Goal: Transaction & Acquisition: Purchase product/service

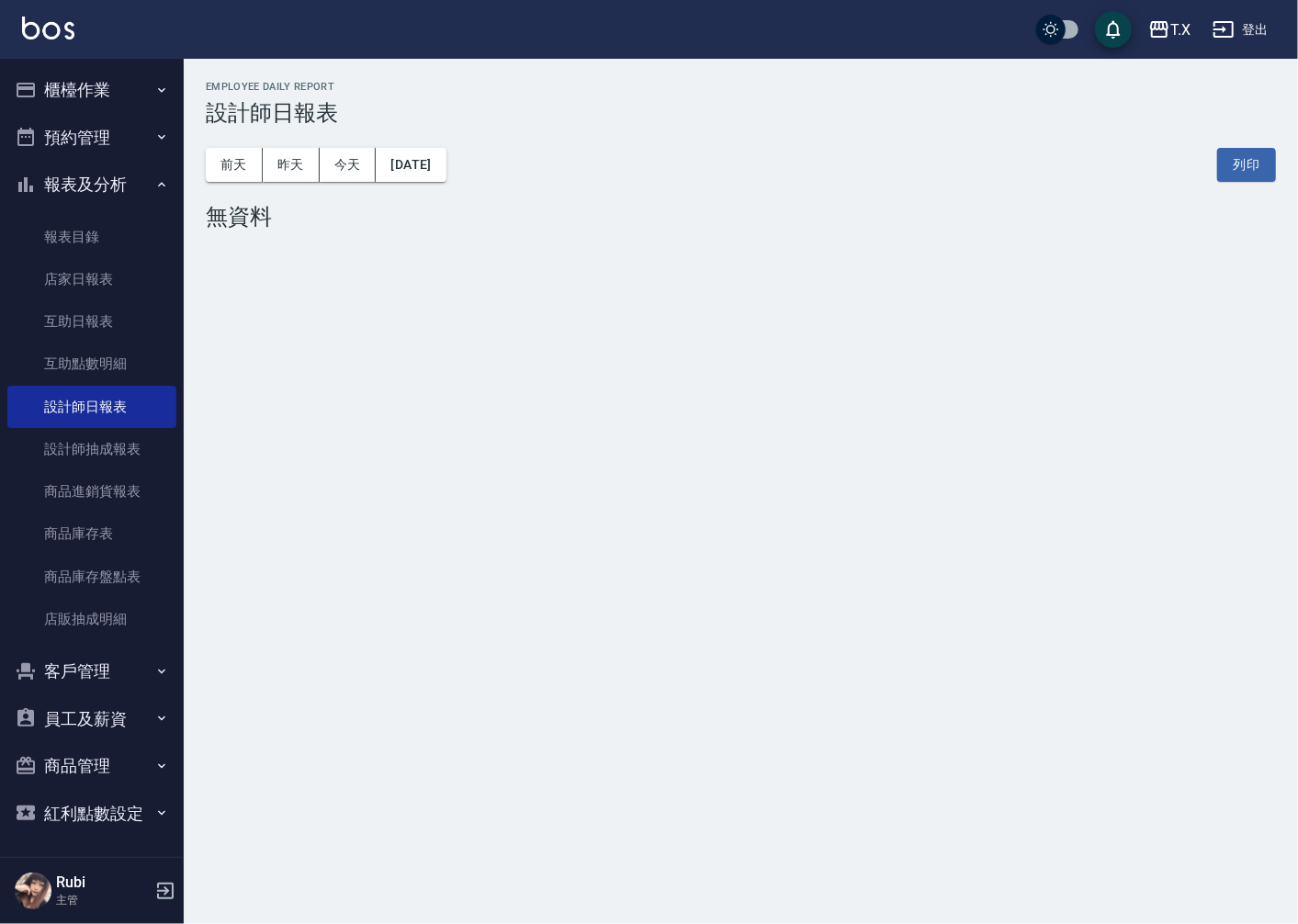
click at [115, 110] on button "櫃檯作業" at bounding box center [91, 90] width 169 height 48
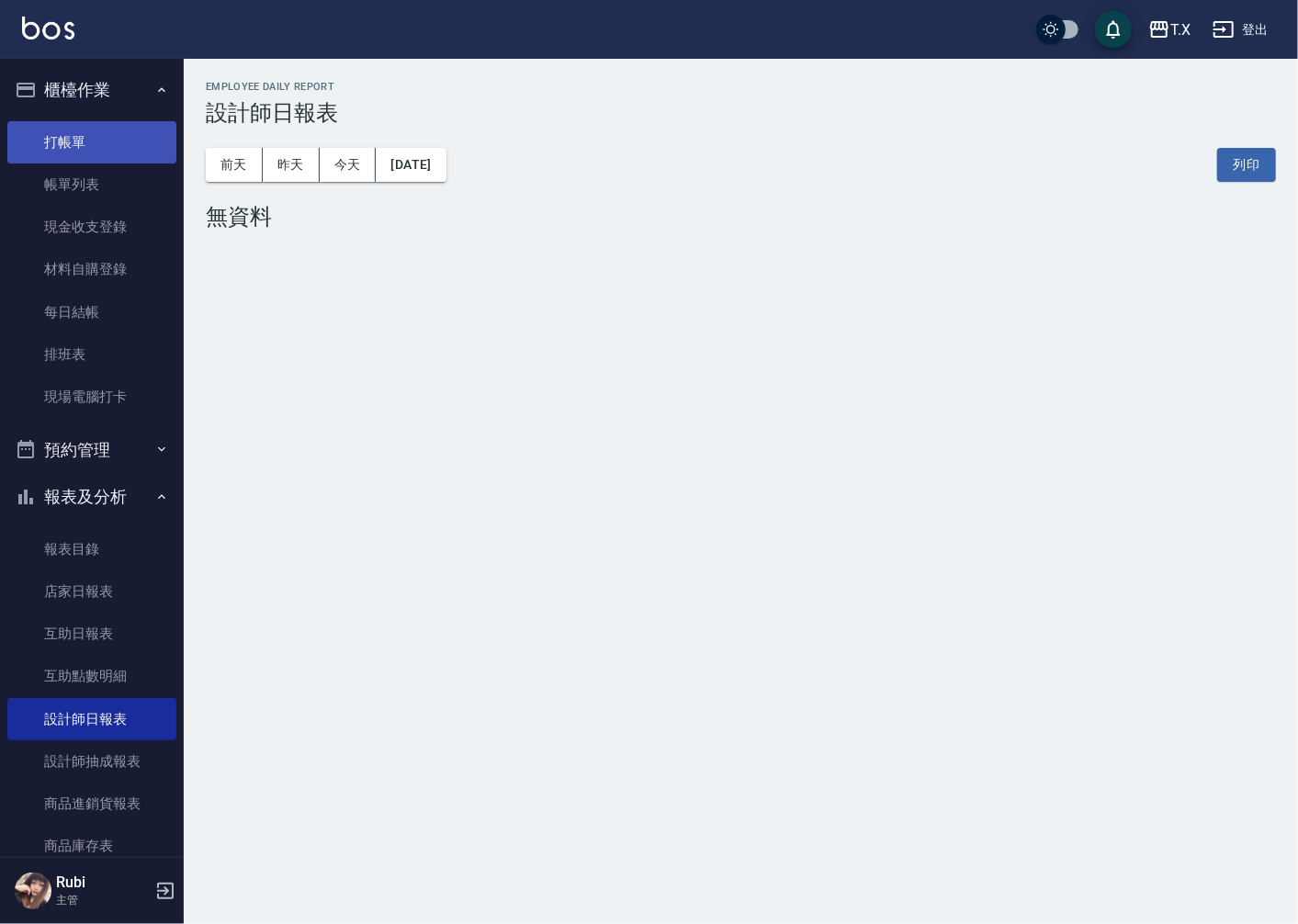
click at [122, 141] on link "打帳單" at bounding box center [91, 142] width 169 height 42
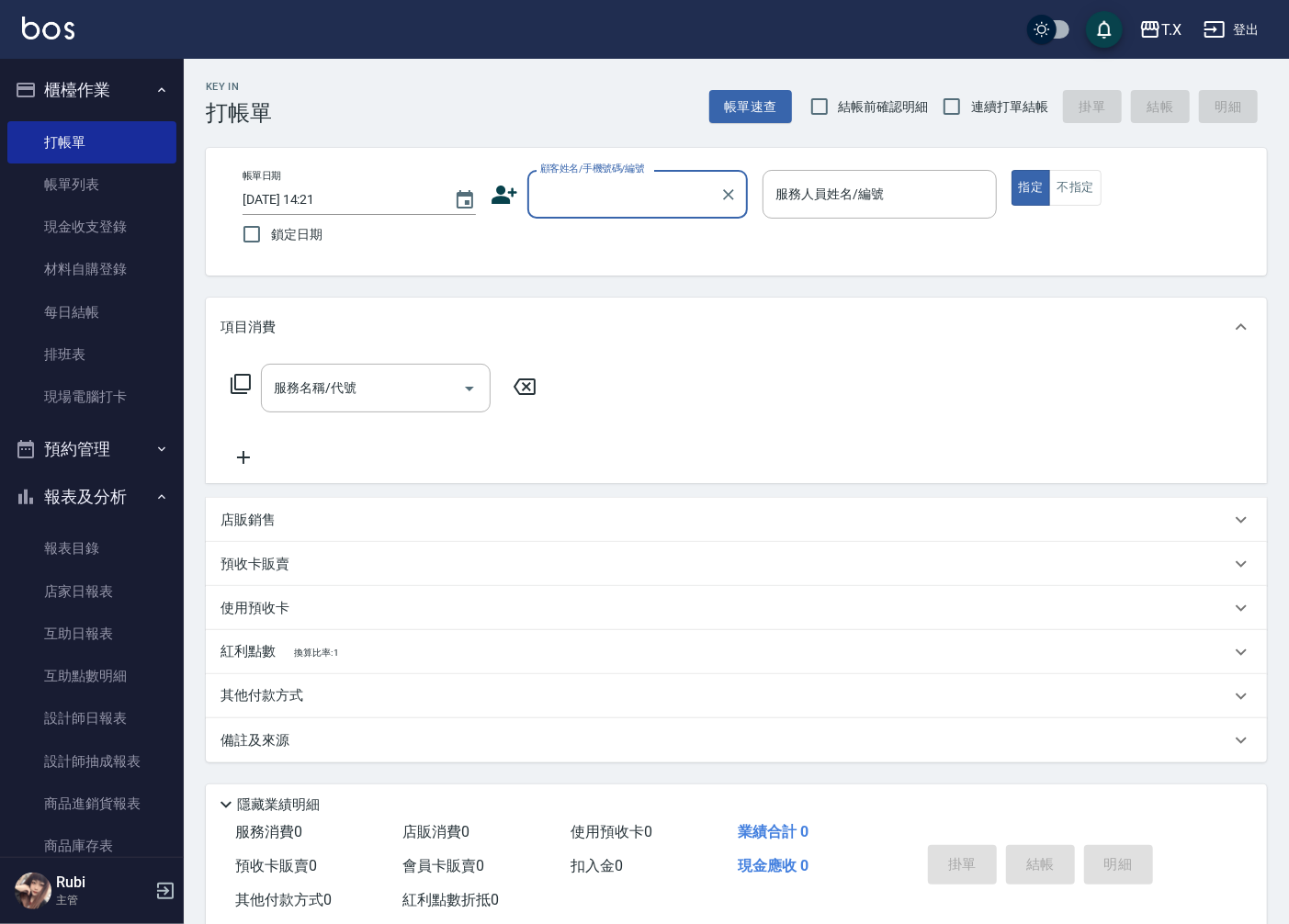
click at [984, 102] on span "連續打單結帳" at bounding box center [1010, 106] width 77 height 20
click at [972, 102] on input "連續打單結帳" at bounding box center [951, 106] width 38 height 38
checkbox input "true"
click at [629, 191] on input "顧客姓名/手機號碼/編號" at bounding box center [623, 194] width 176 height 32
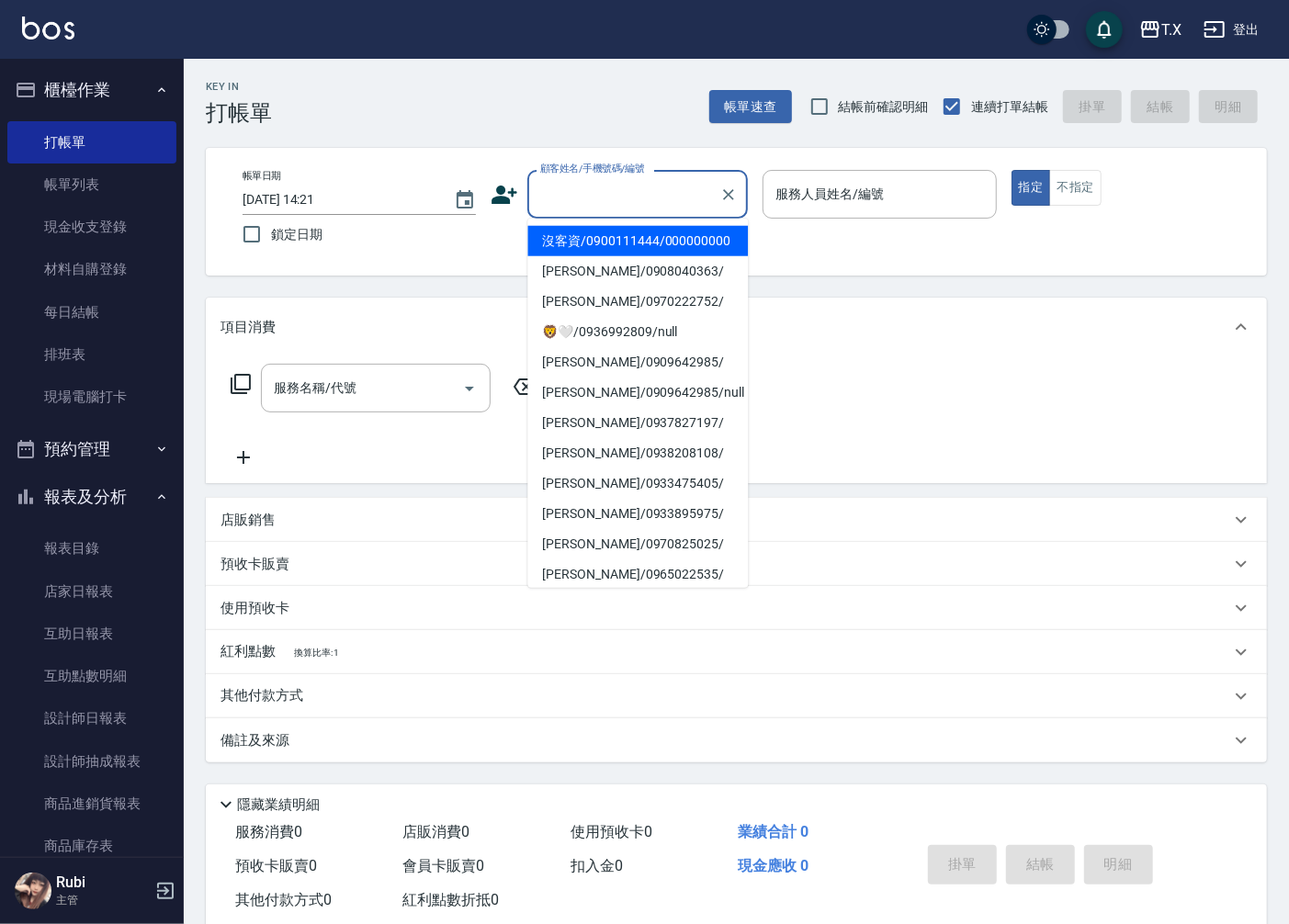
click at [619, 241] on li "沒客資/0900111444/000000000" at bounding box center [637, 241] width 220 height 30
type input "沒客資/0900111444/000000000"
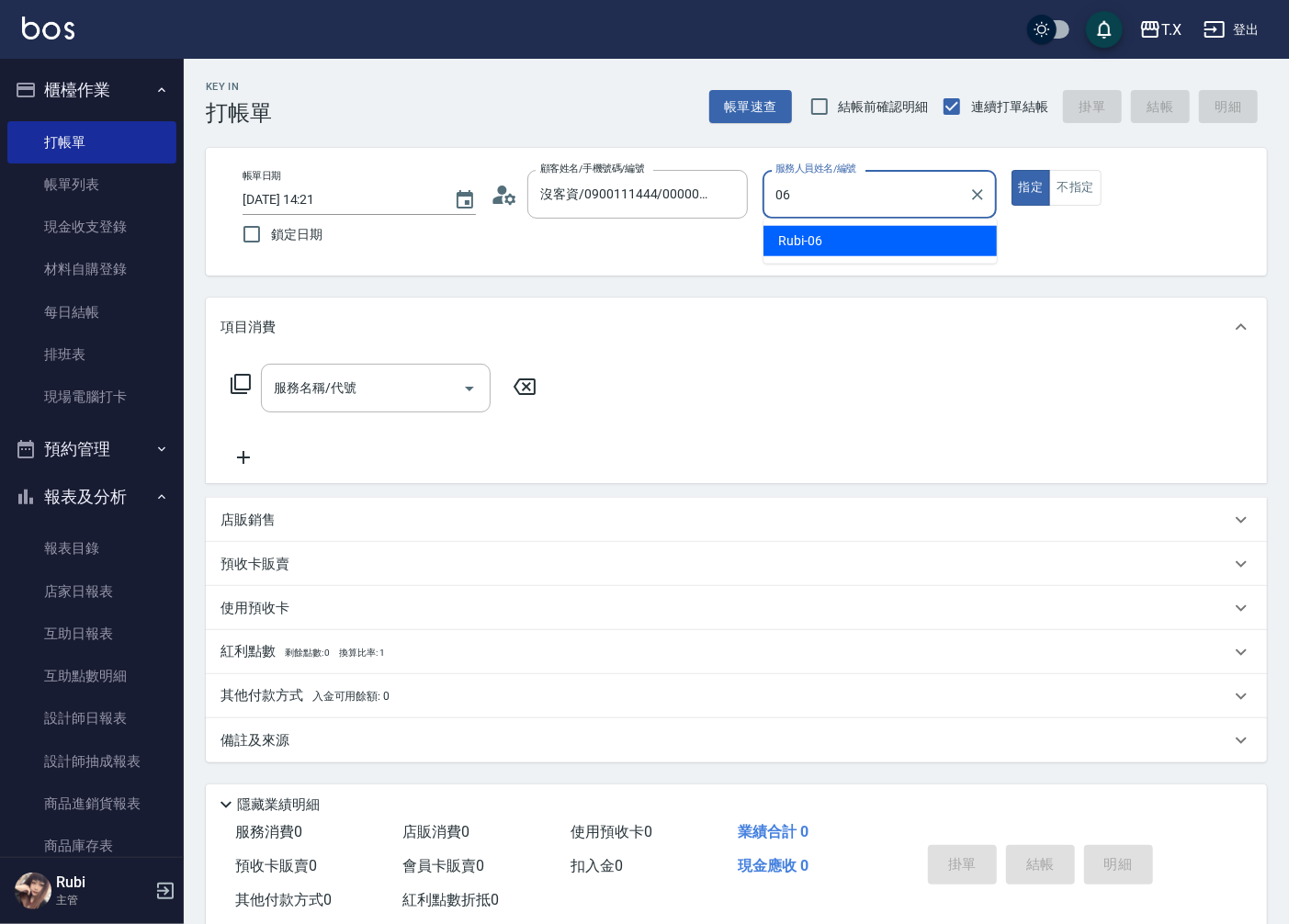
type input "Rubi-06"
type button "true"
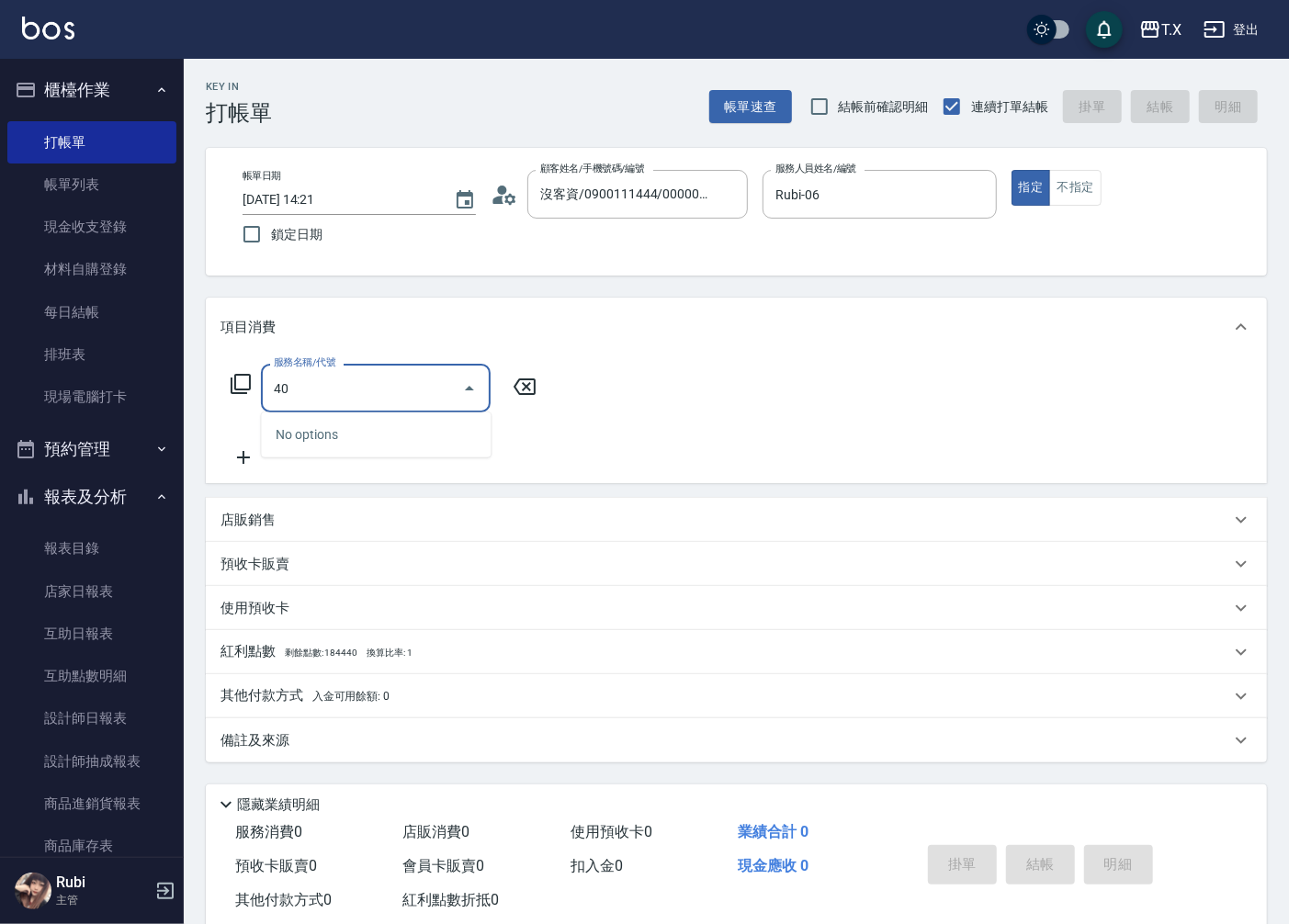
type input "401"
type input "20"
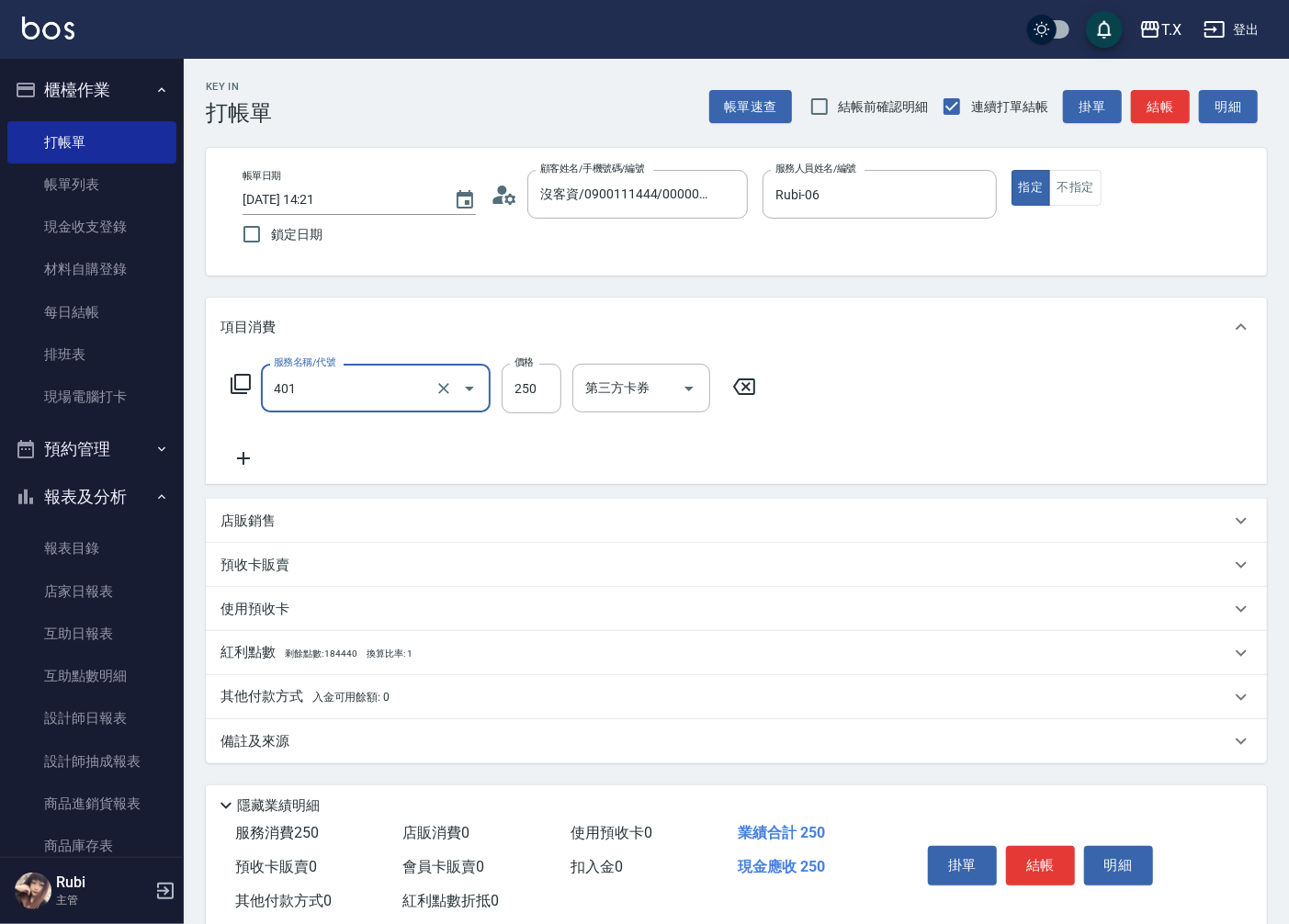
type input "剪髮(401)"
type input "0"
type input "300"
type input "30"
type input "300"
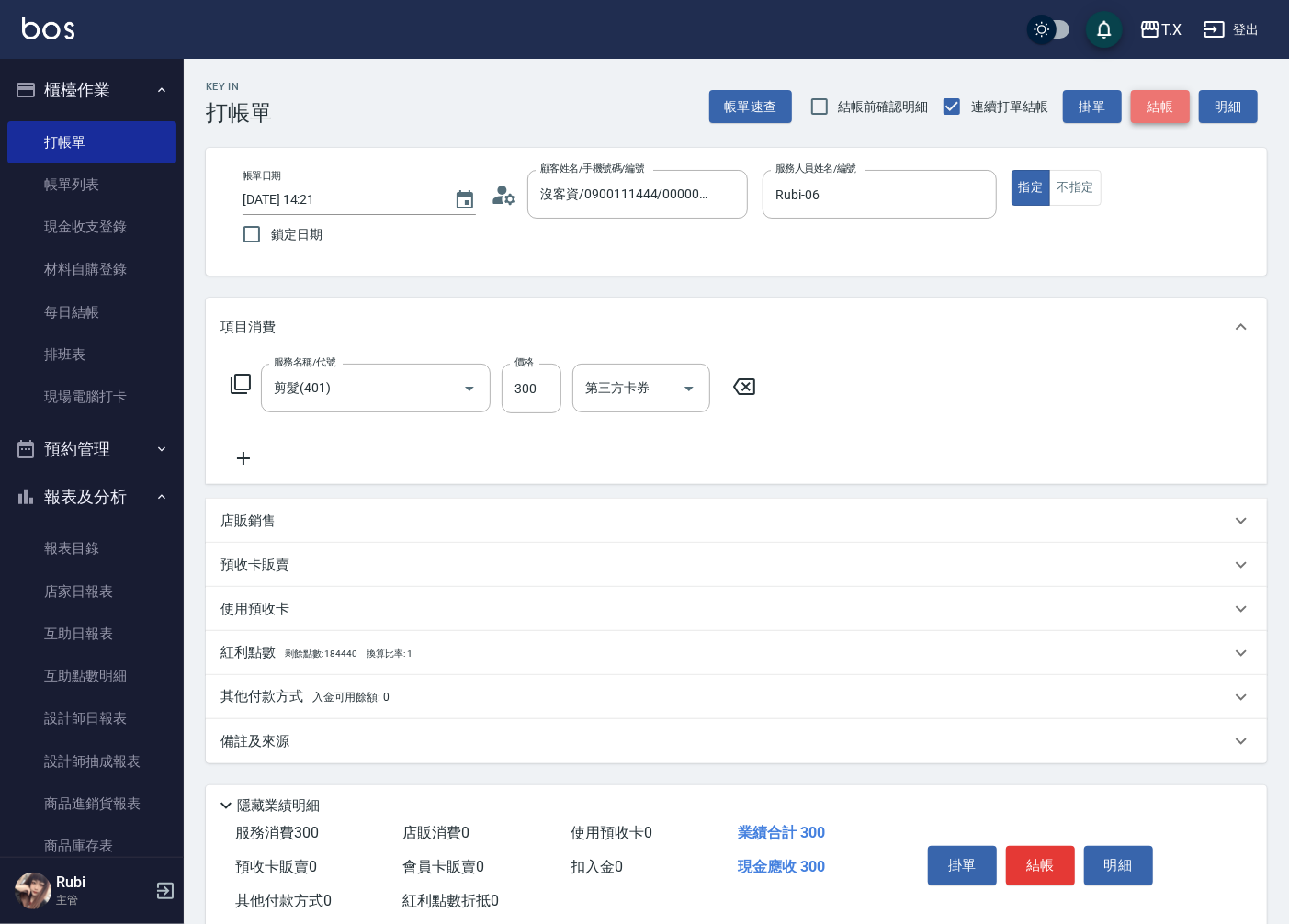
click at [1158, 108] on button "結帳" at bounding box center [1160, 106] width 59 height 34
type input "0"
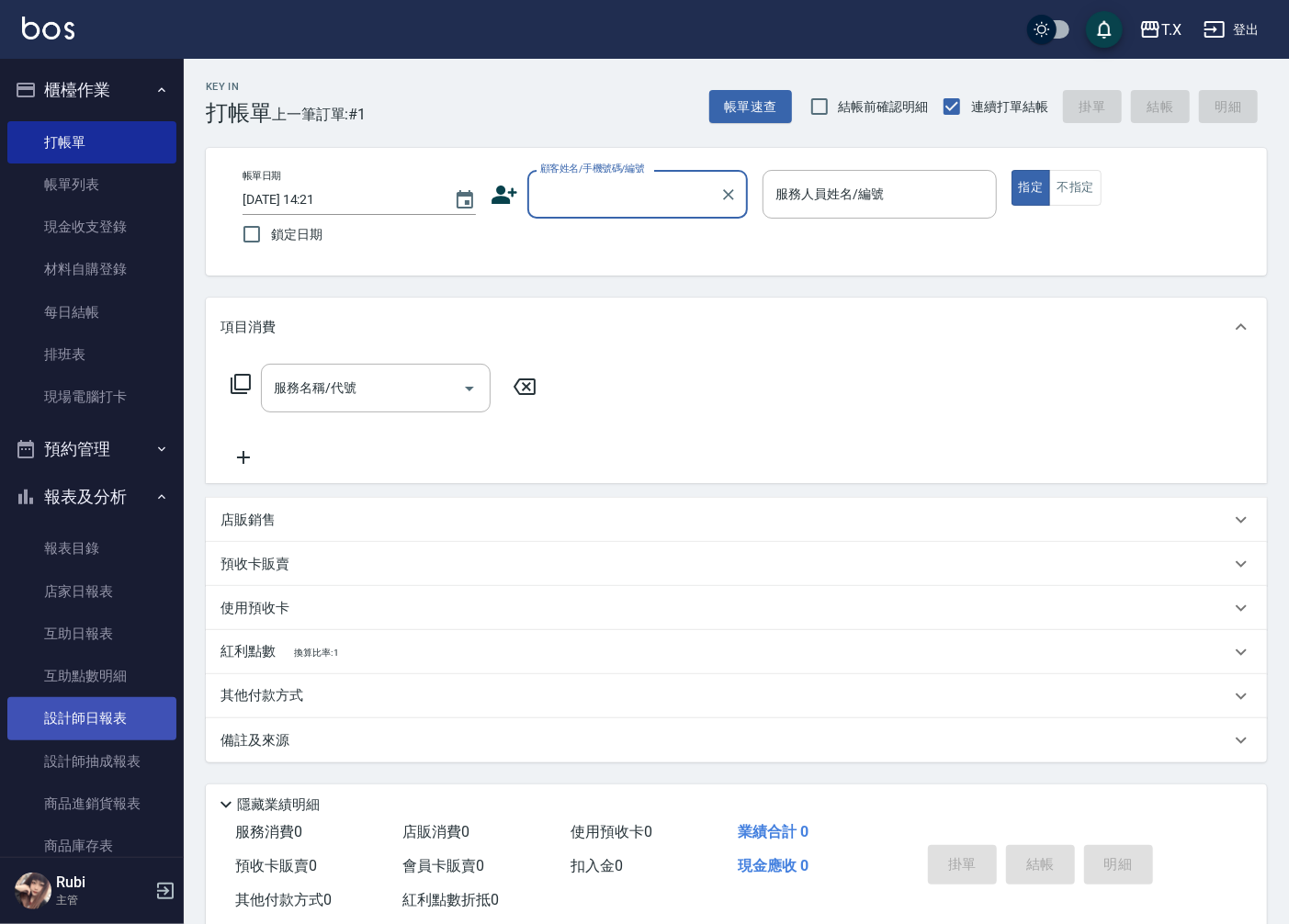
drag, startPoint x: 131, startPoint y: 719, endPoint x: 132, endPoint y: 707, distance: 12.0
click at [131, 719] on link "設計師日報表" at bounding box center [91, 718] width 169 height 42
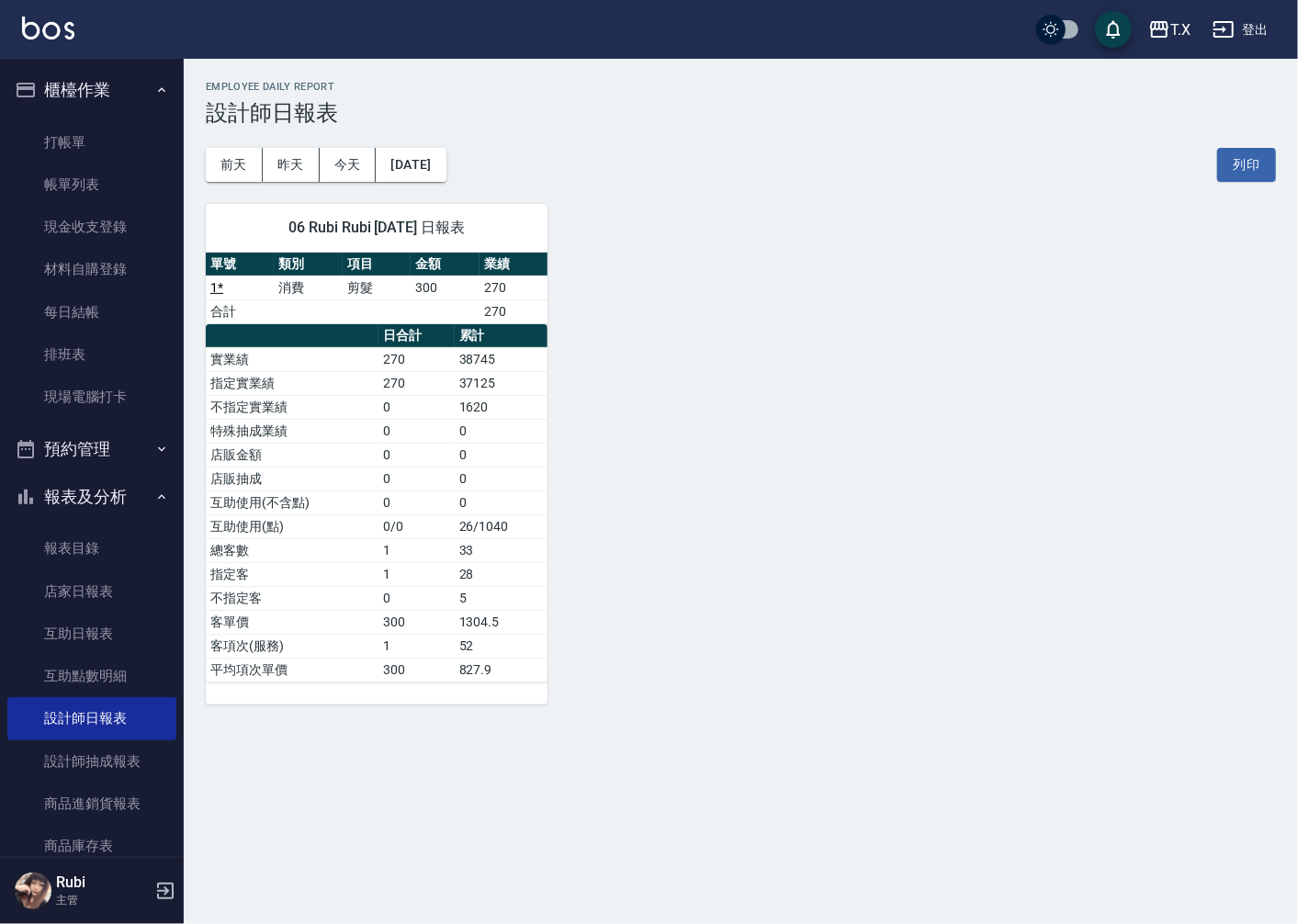
drag, startPoint x: 346, startPoint y: 811, endPoint x: 346, endPoint y: 792, distance: 19.0
click at [344, 815] on div "T.X [DATE] 設計師日報表 列印時間： [DATE][PHONE_NUMBER]:21 Employee Daily Report 設計師日報表 [D…" at bounding box center [649, 462] width 1298 height 924
click at [304, 151] on button "昨天" at bounding box center [291, 165] width 57 height 34
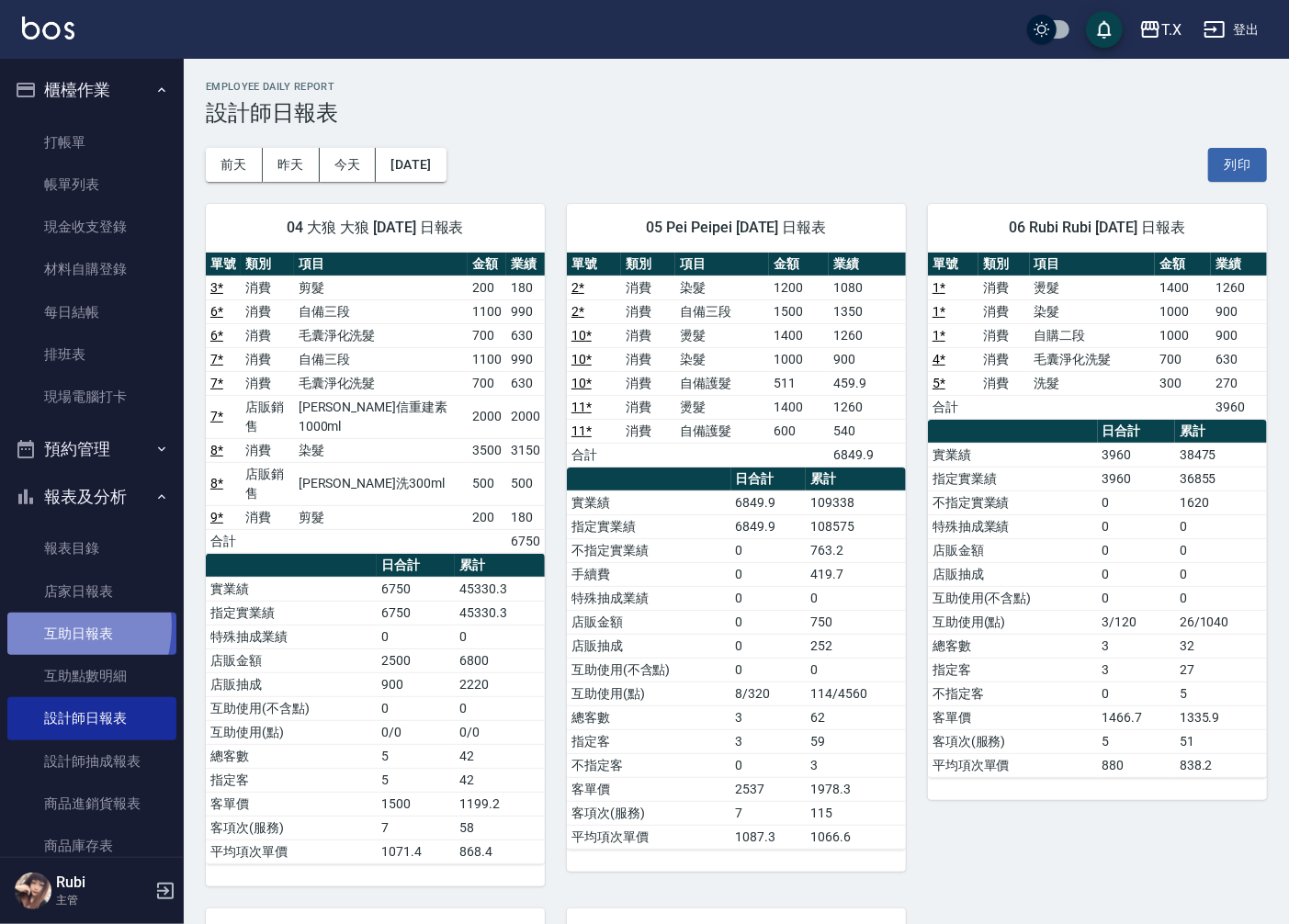
click at [52, 626] on link "互助日報表" at bounding box center [91, 634] width 169 height 42
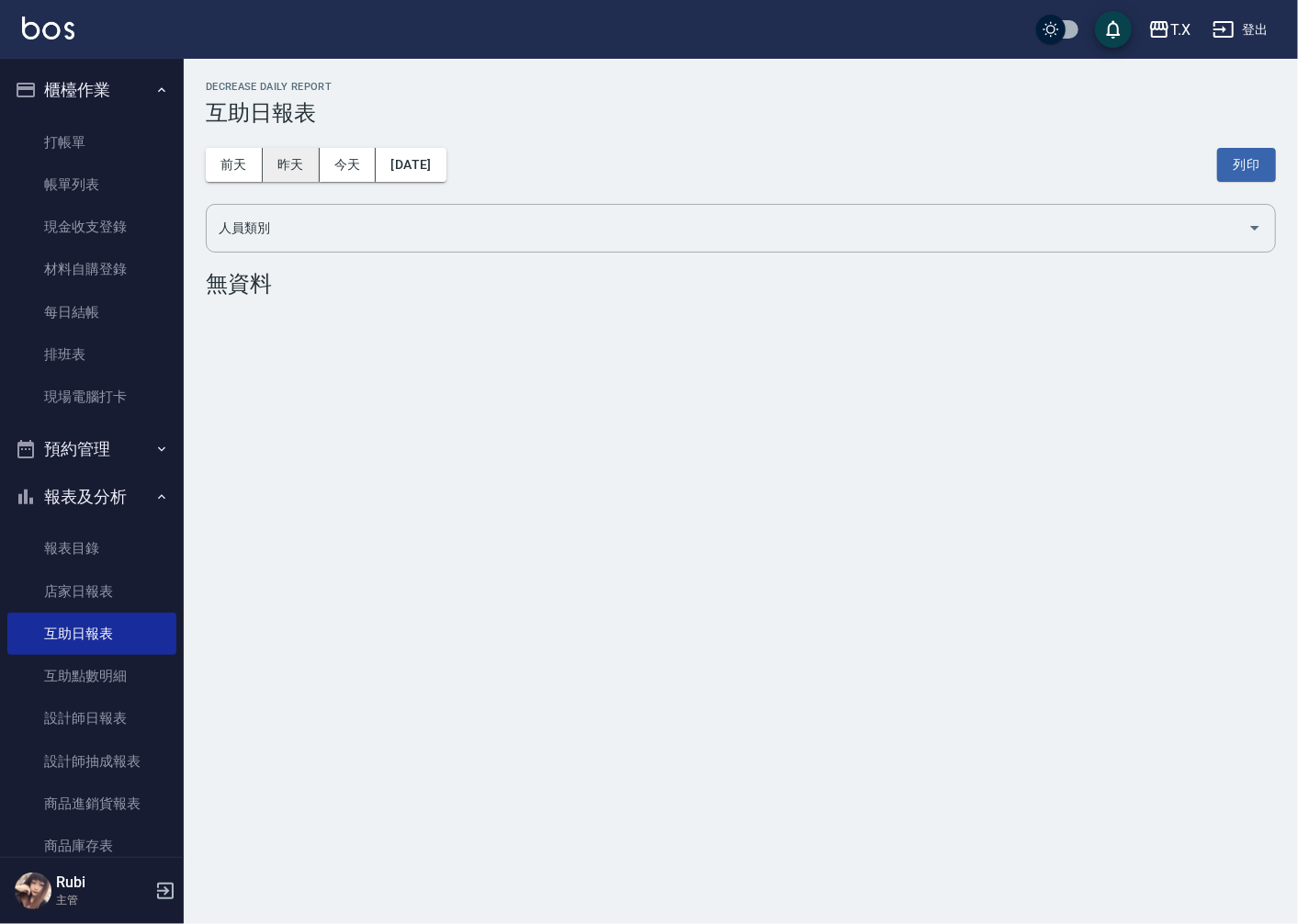
click at [291, 173] on button "昨天" at bounding box center [291, 165] width 57 height 34
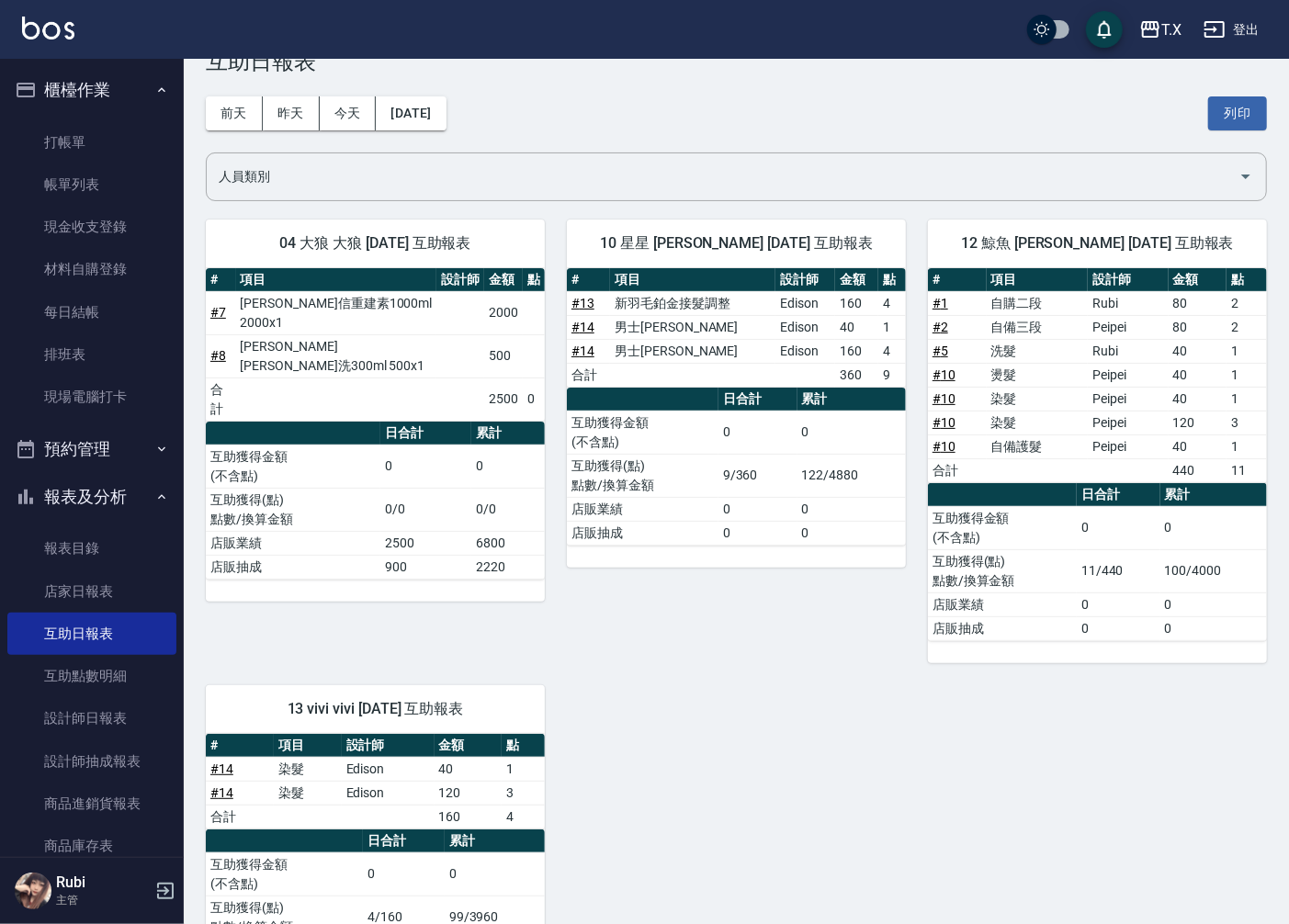
scroll to position [102, 0]
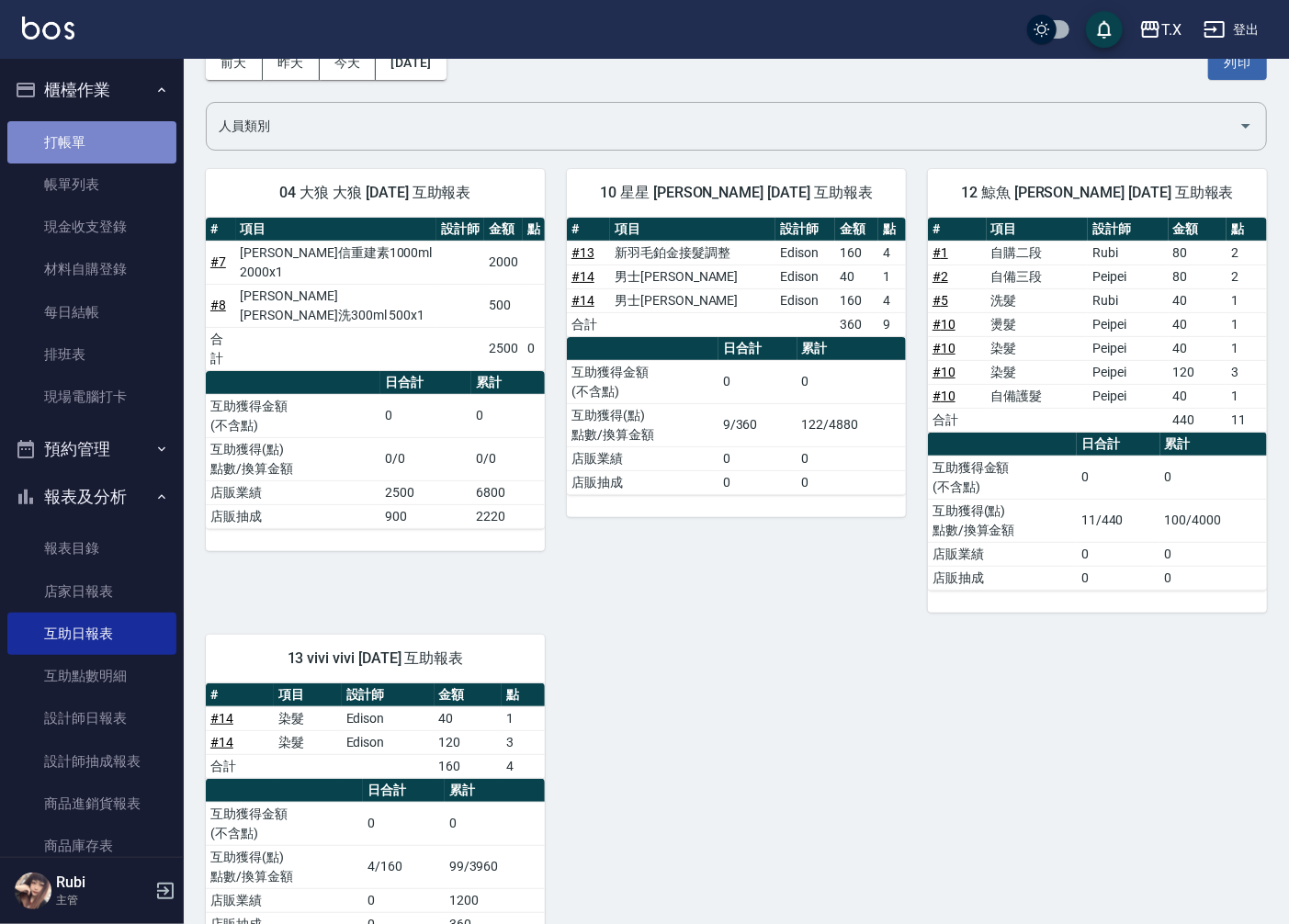
click at [105, 150] on link "打帳單" at bounding box center [91, 142] width 169 height 42
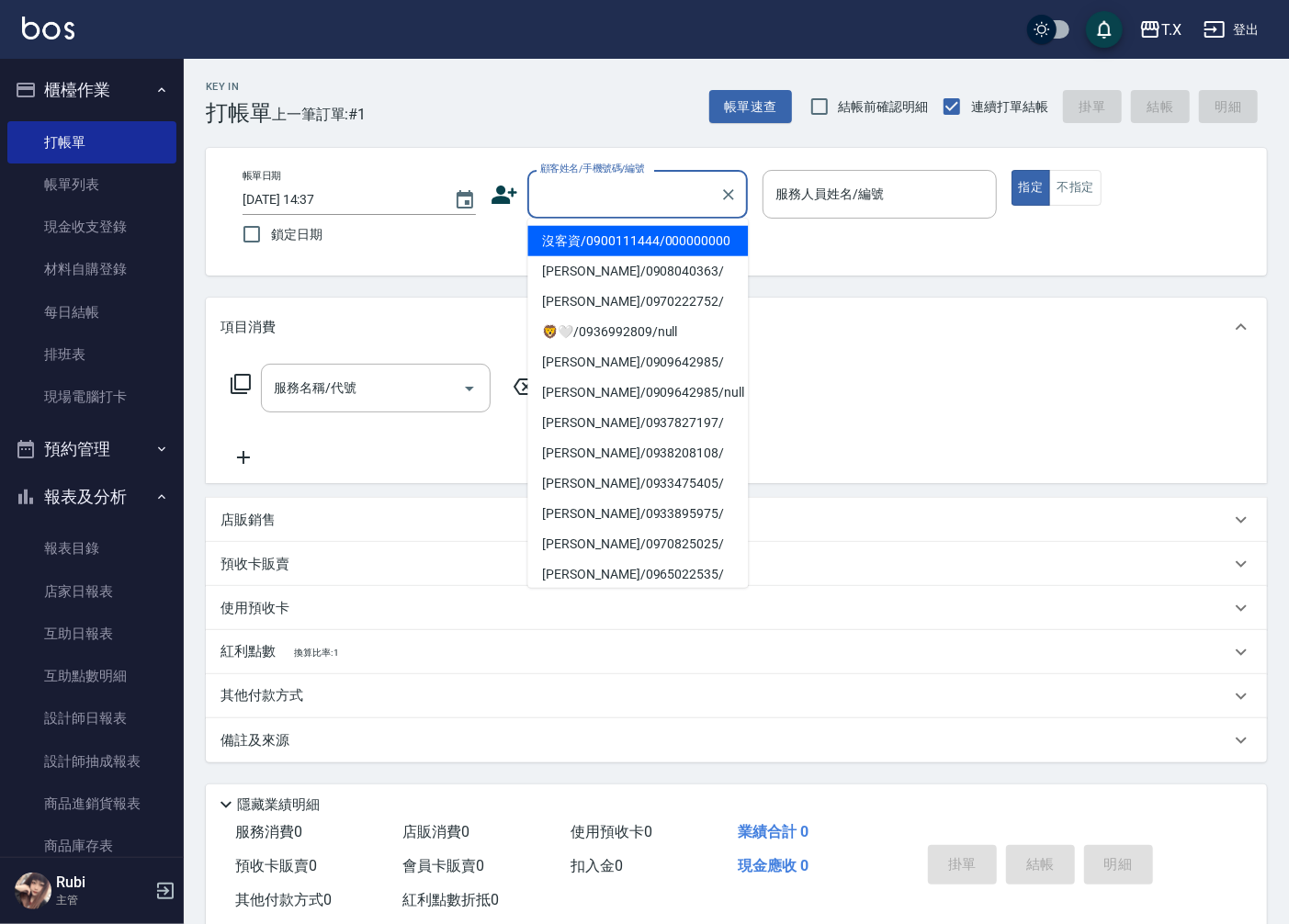
click at [616, 182] on input "顧客姓名/手機號碼/編號" at bounding box center [623, 194] width 176 height 32
click at [597, 237] on li "沒客資/0900111444/000000000" at bounding box center [637, 241] width 220 height 30
type input "沒客資/0900111444/000000000"
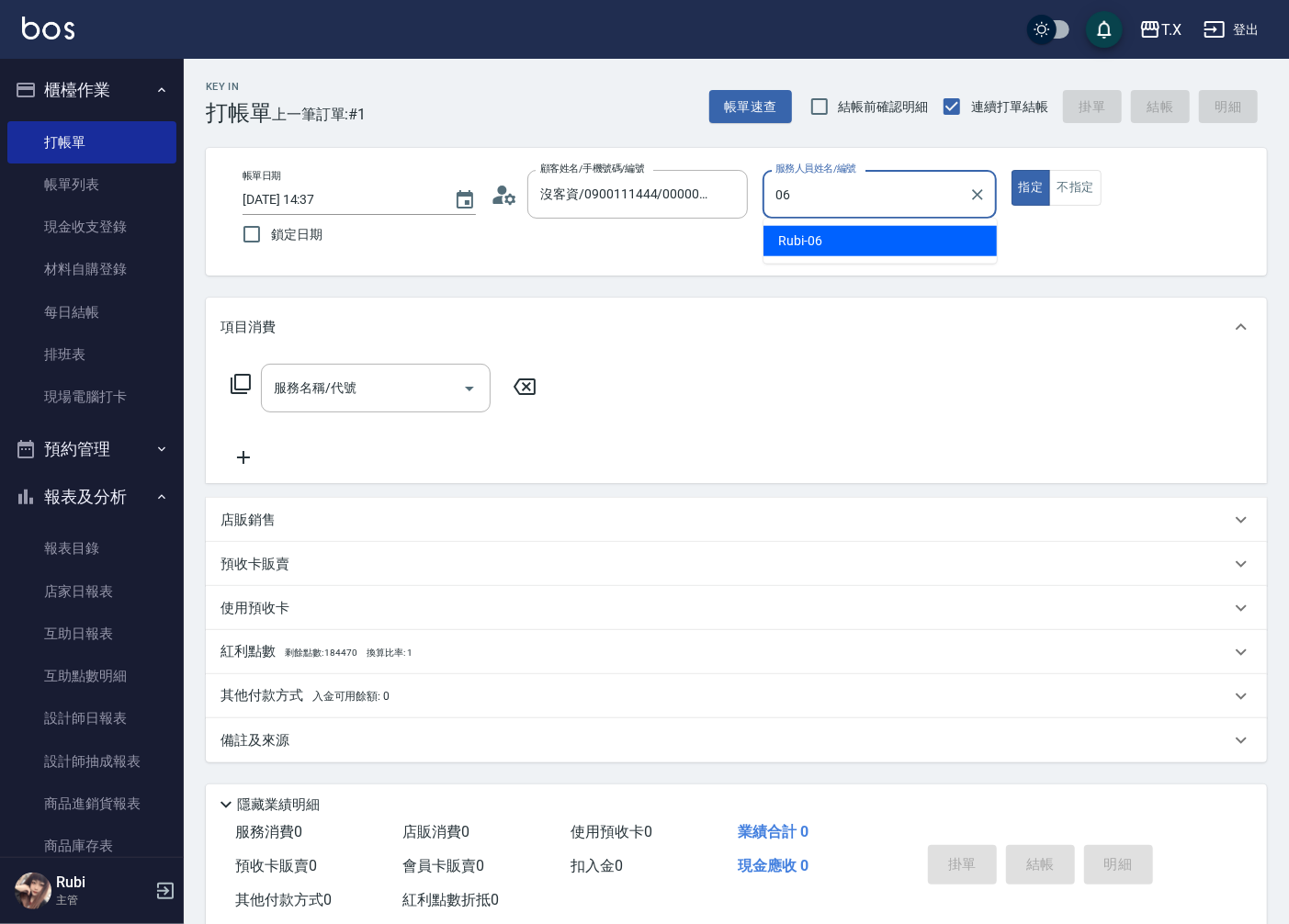
type input "Rubi-06"
type button "true"
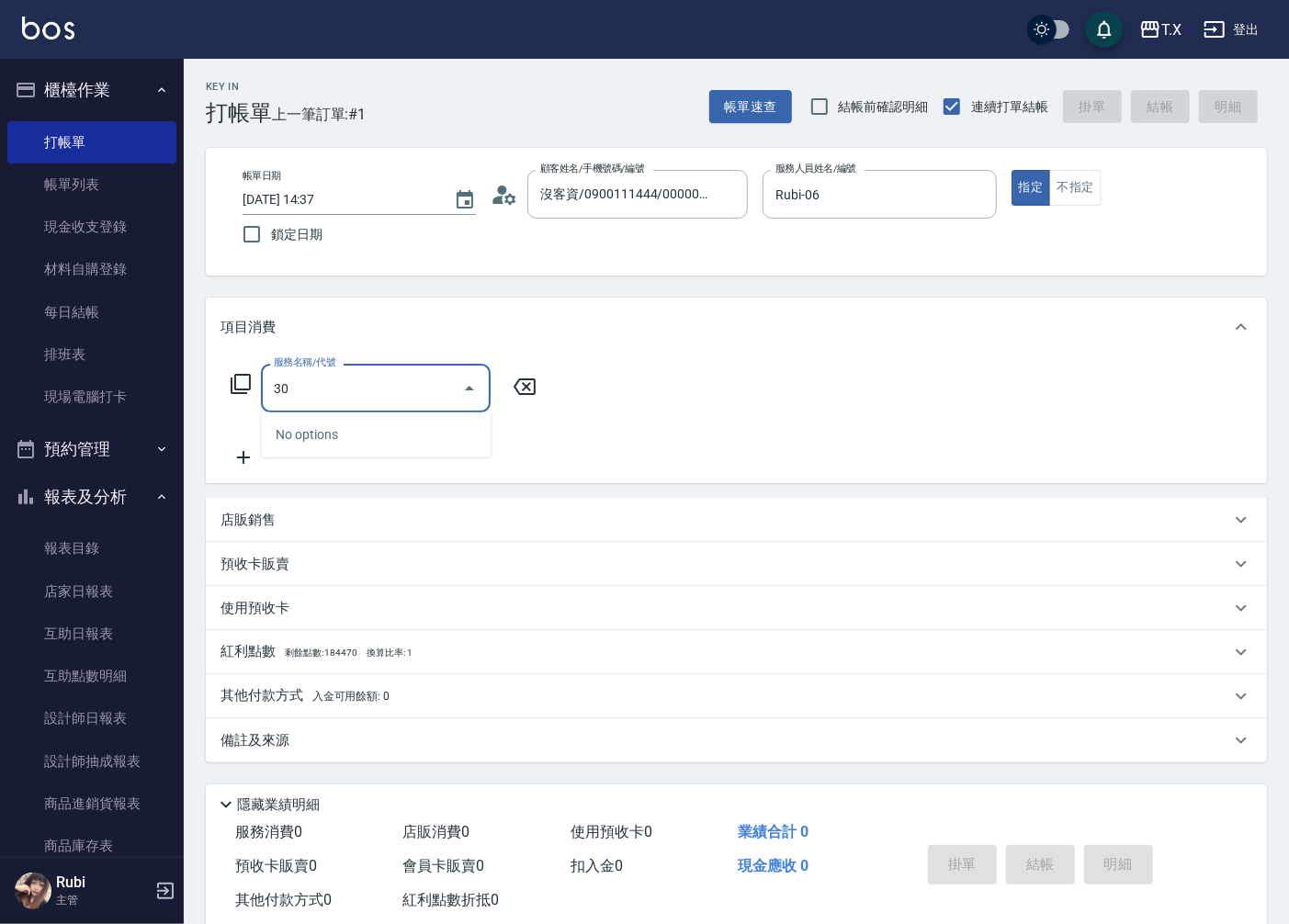
type input "301"
type input "150"
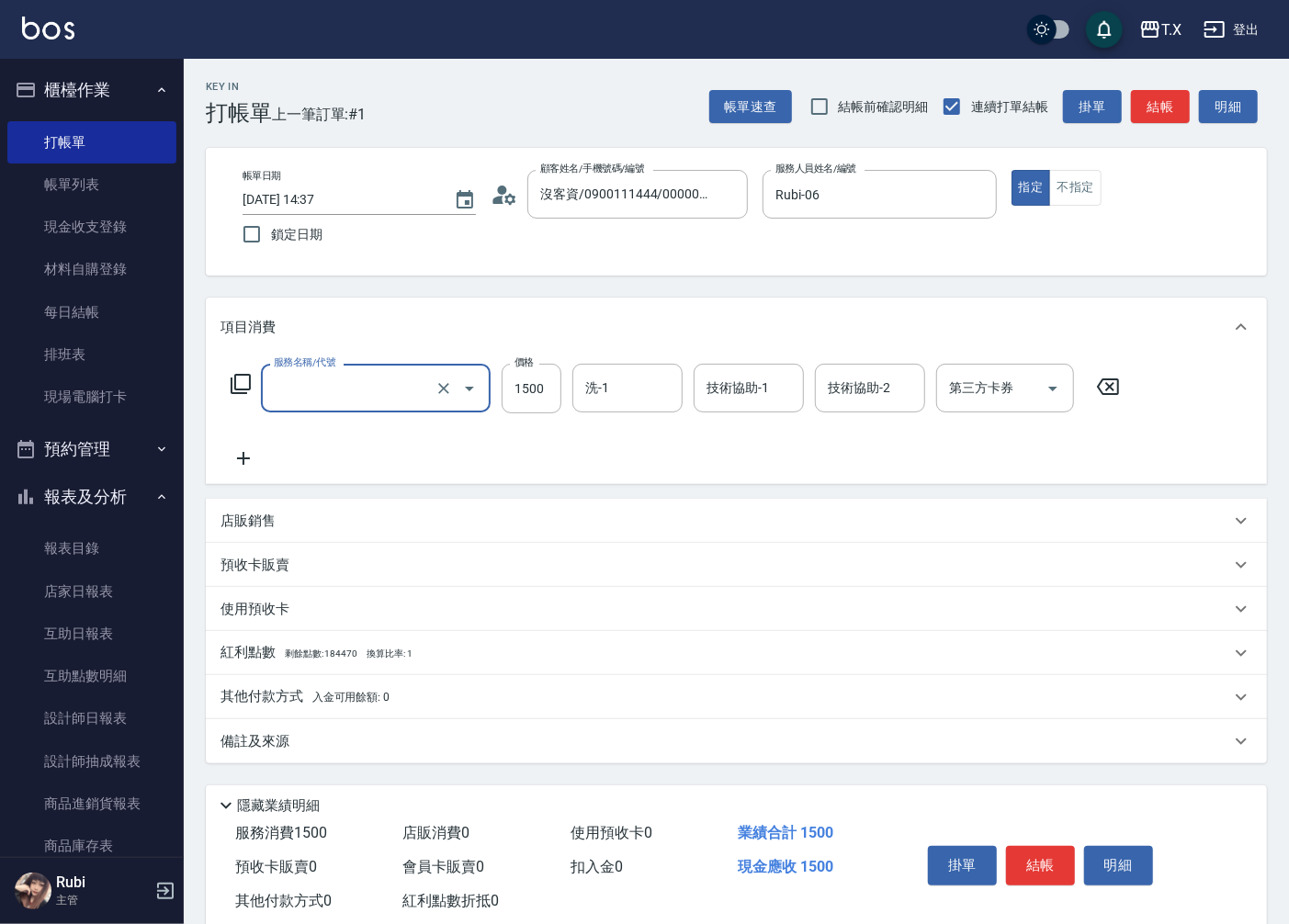
type input "0"
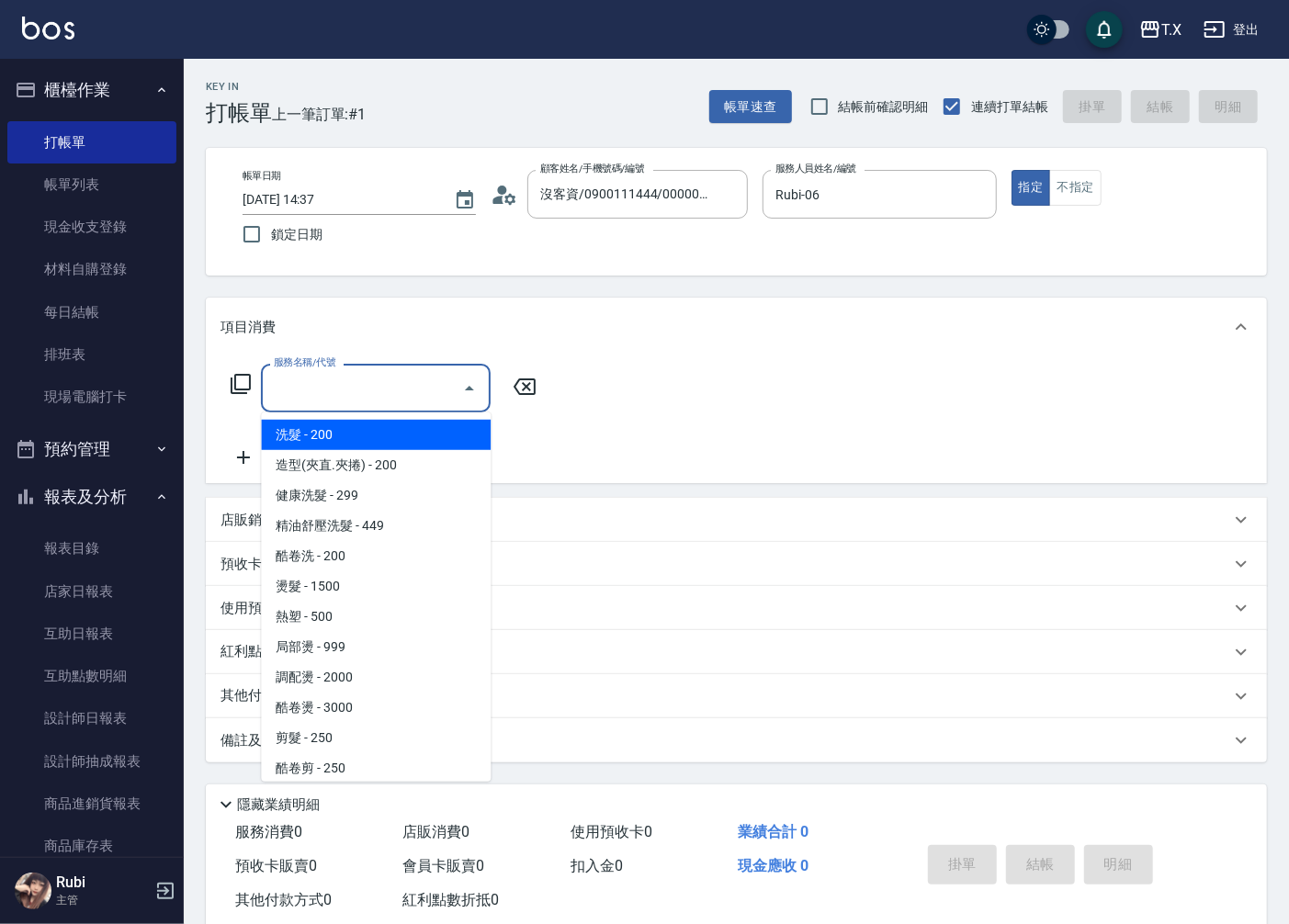
type input "4"
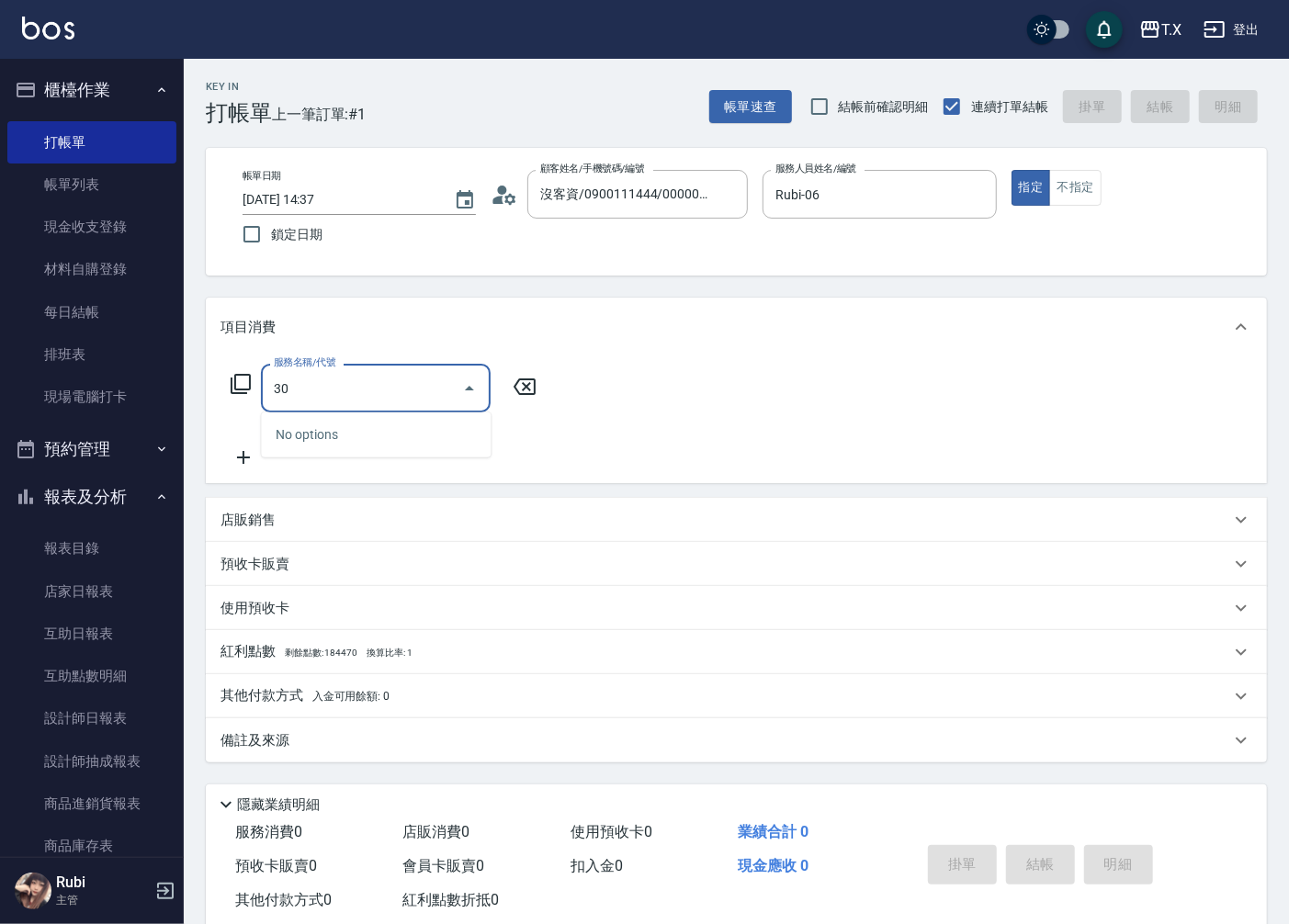
type input "301"
type input "150"
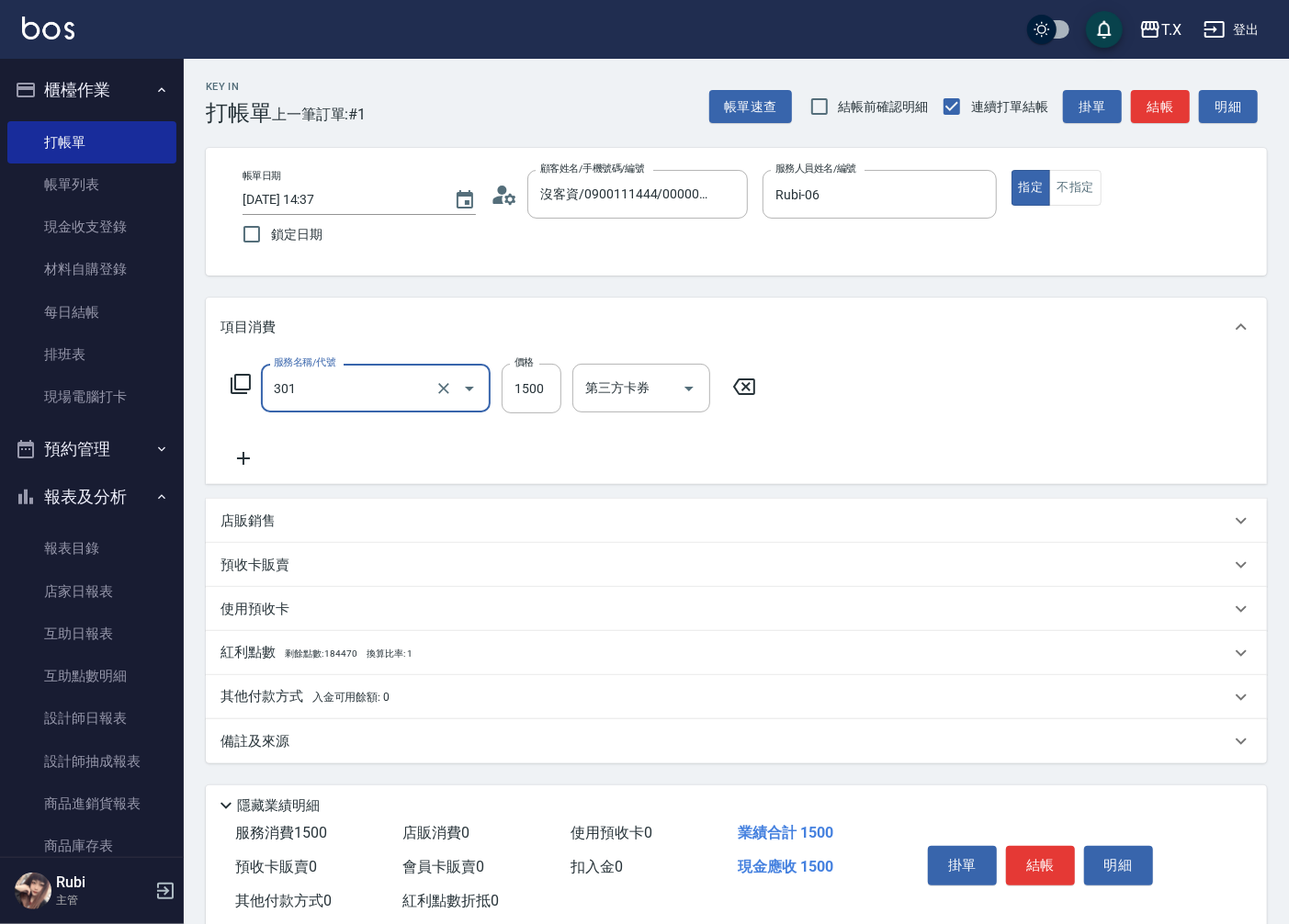
type input "燙髮(301)"
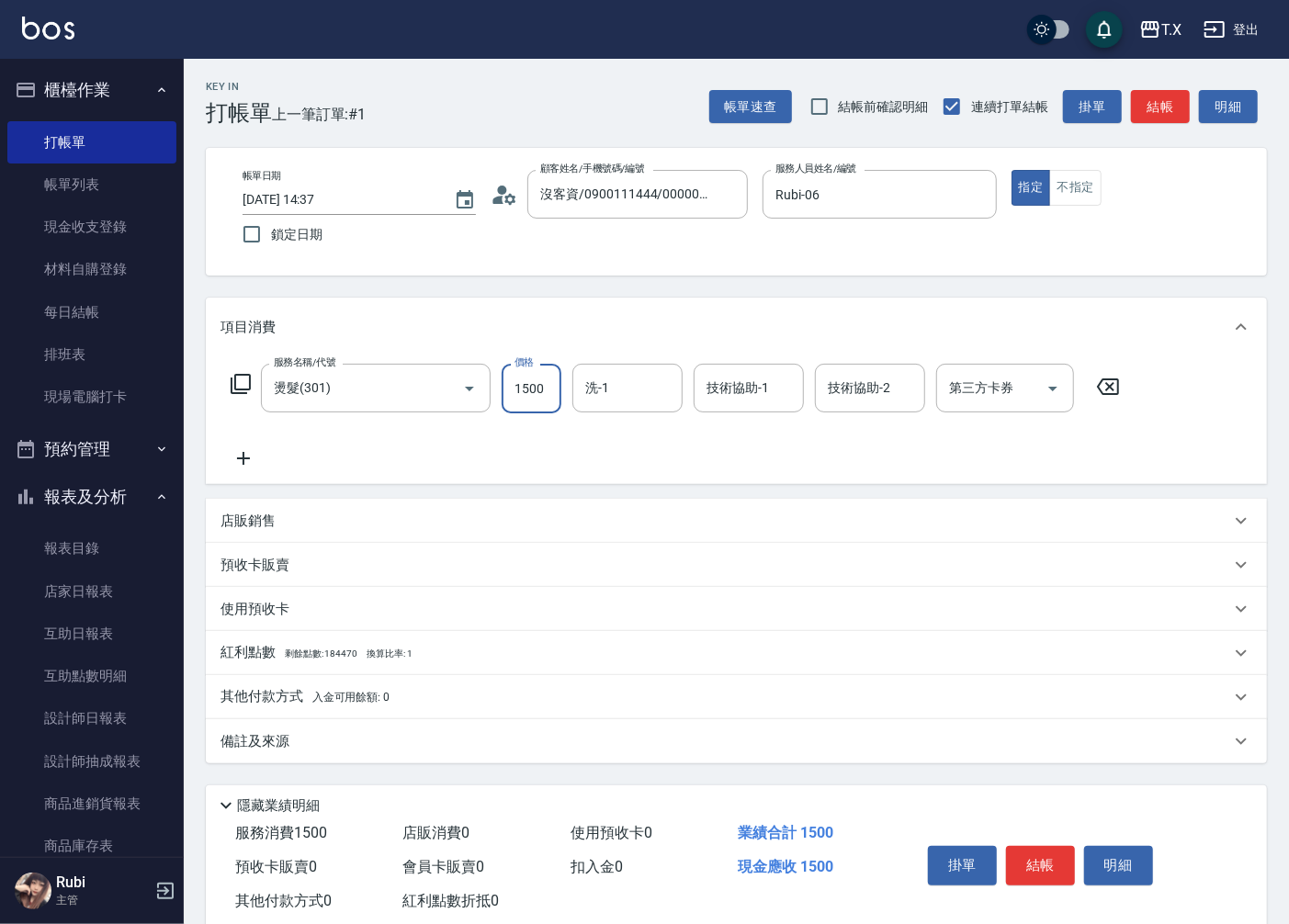
type input "1"
type input "0"
type input "140"
type input "1400"
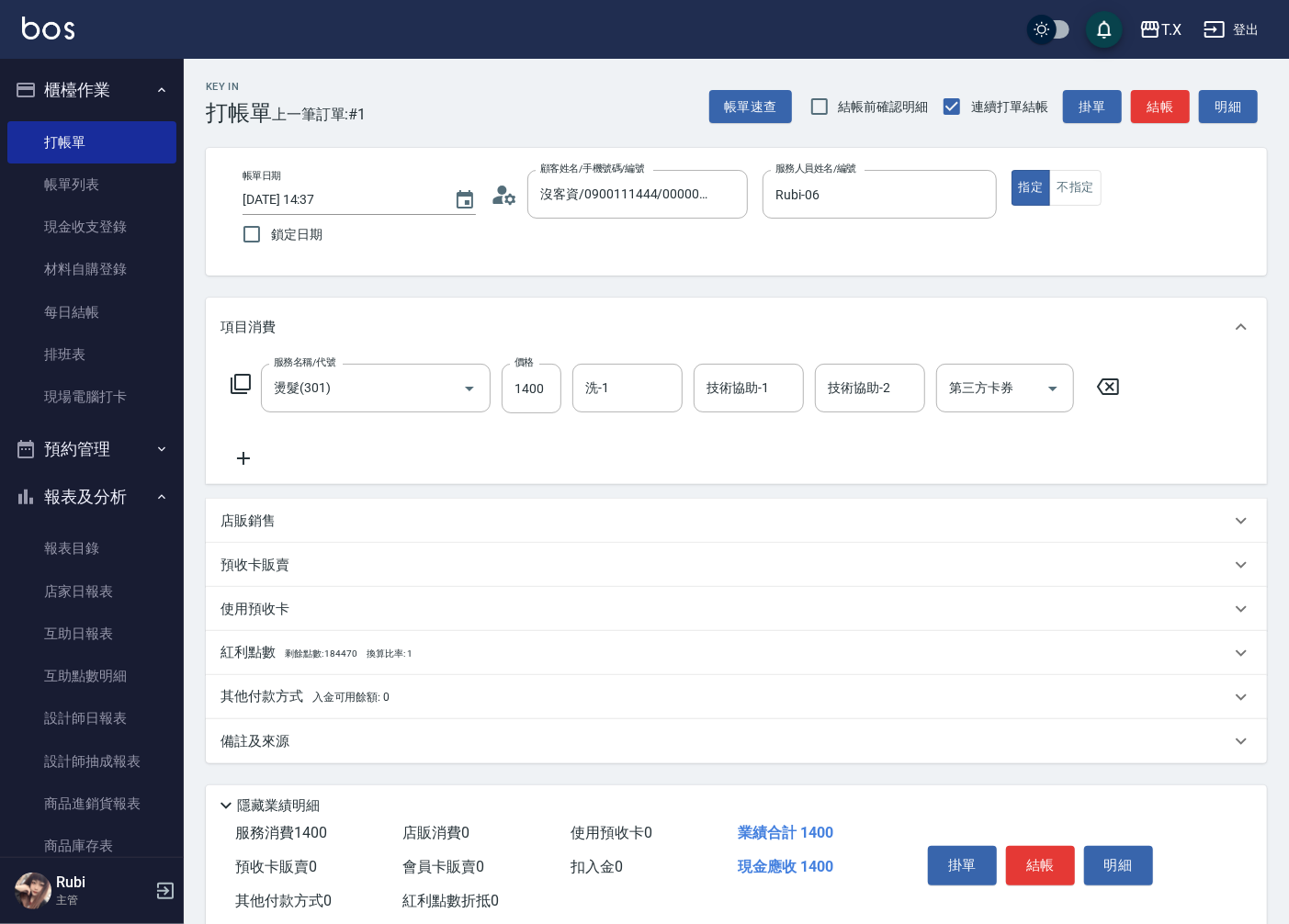
click at [250, 456] on icon at bounding box center [243, 458] width 46 height 22
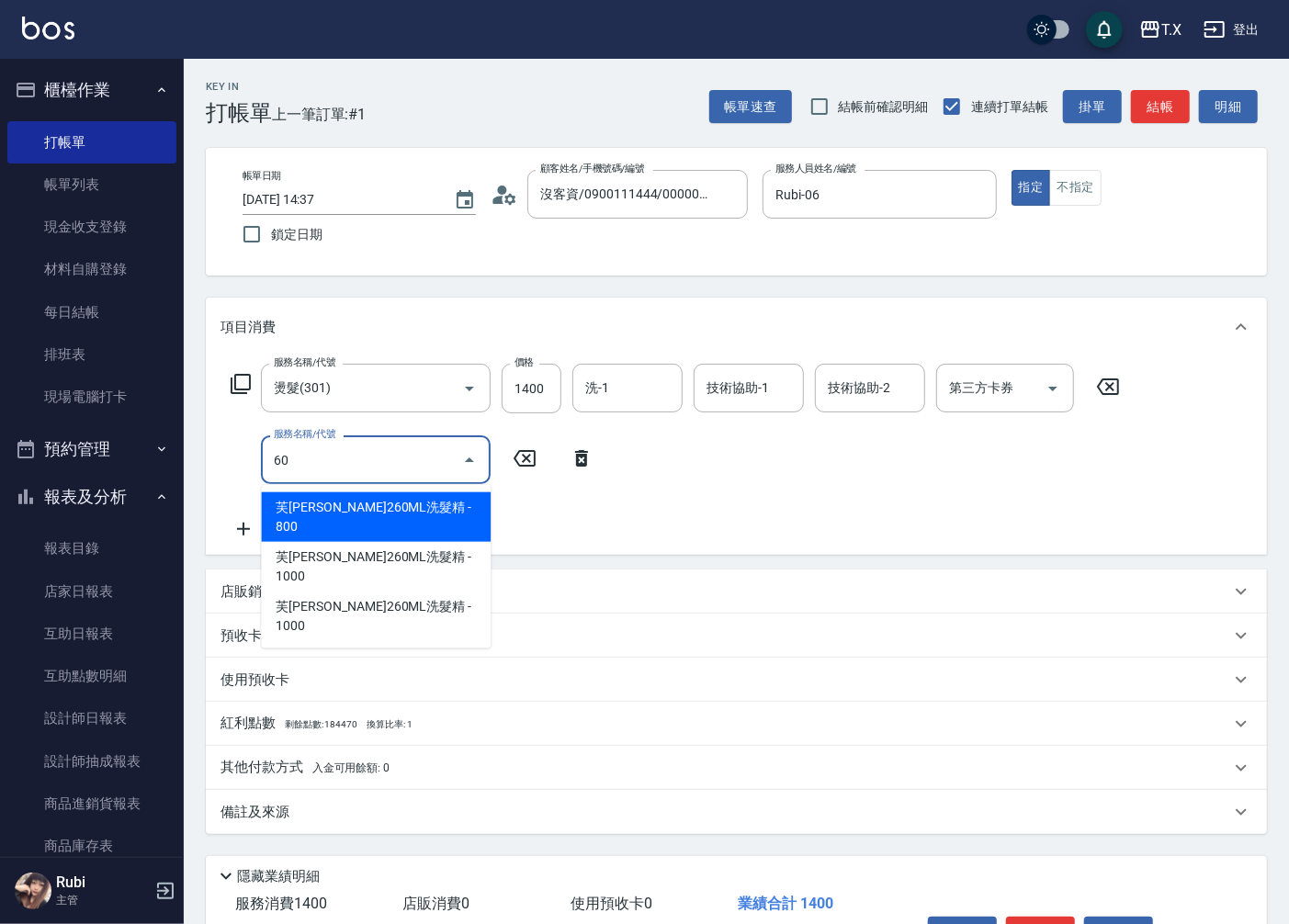
type input "601"
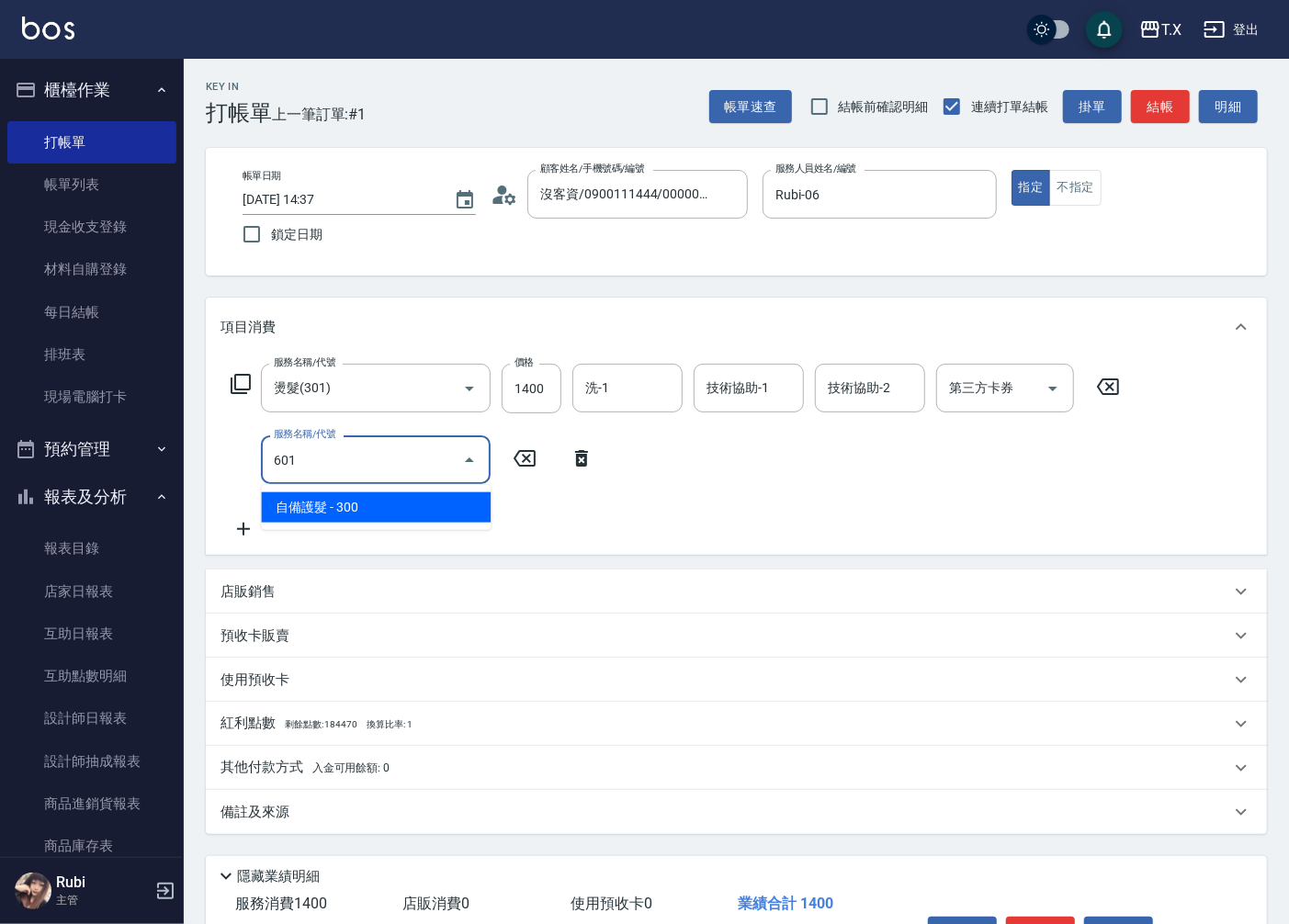
type input "170"
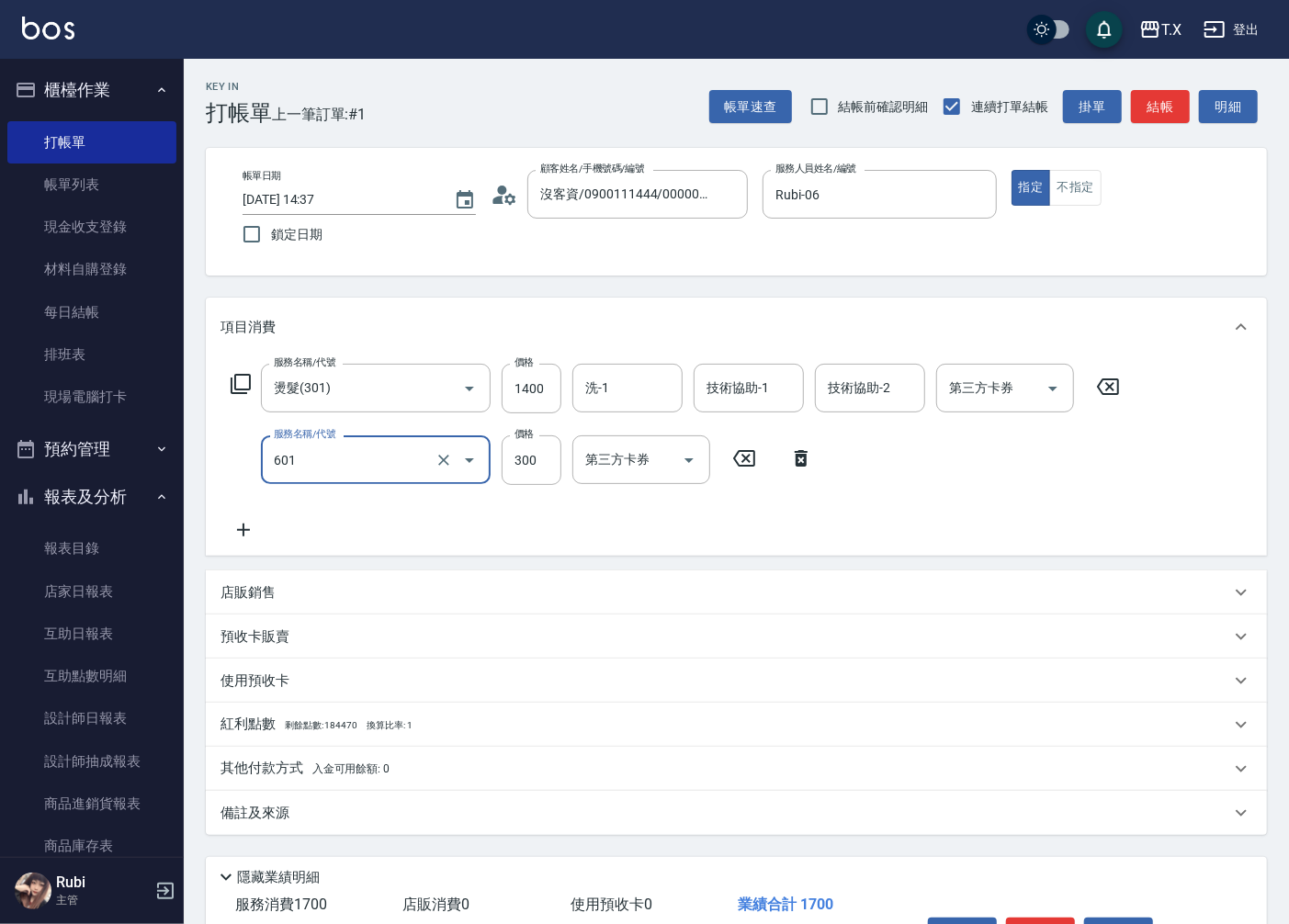
type input "自備護髮(601)"
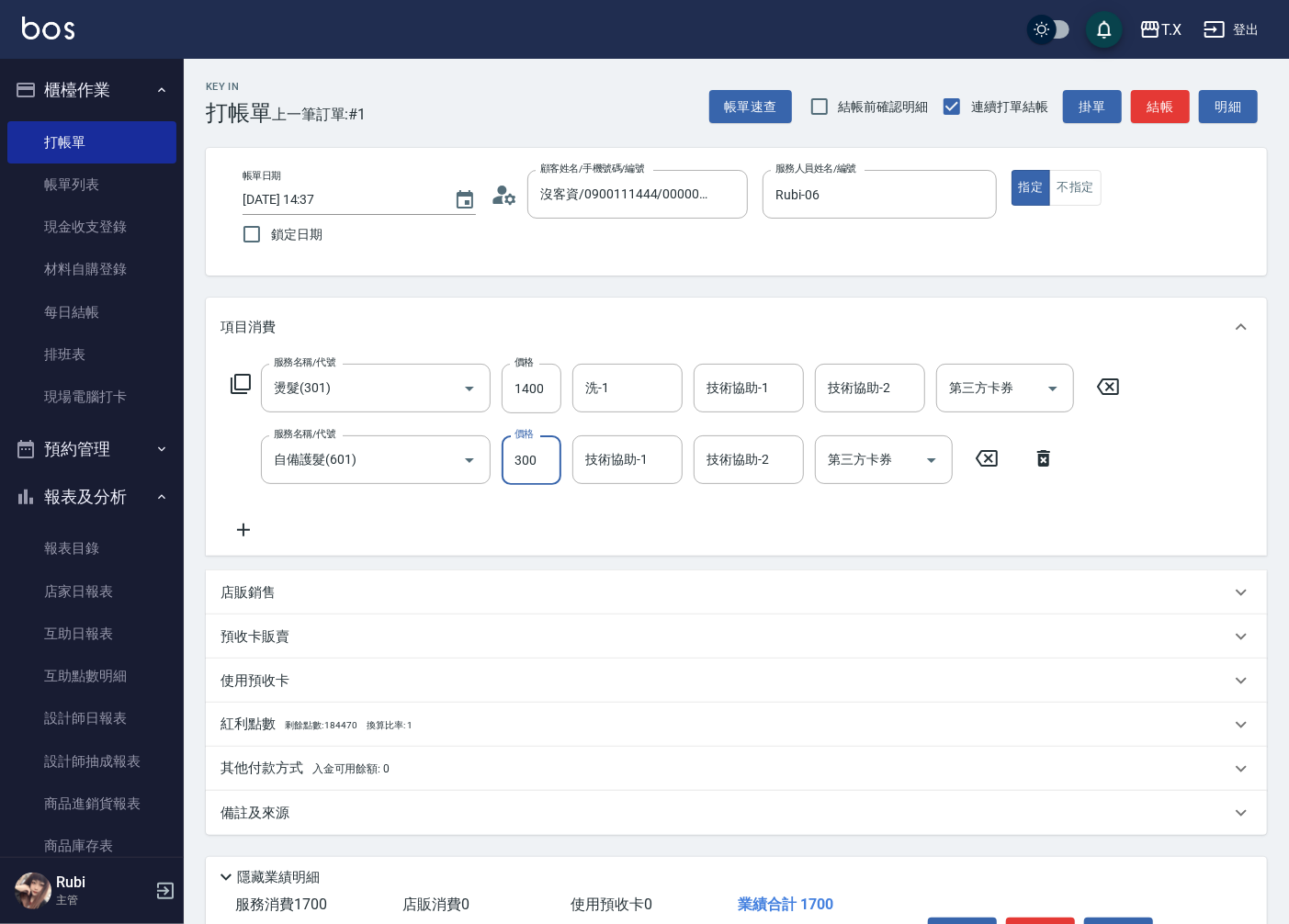
type input "5"
type input "140"
type input "500"
type input "190"
click at [1014, 527] on div "服務名稱/代號 燙髮(301) 服務名稱/代號 價格 1400 價格 洗-1 洗-1 技術協助-1 技術協助-1 技術協助-2 技術協助-2 第三方卡券 第三…" at bounding box center [676, 453] width 911 height 177
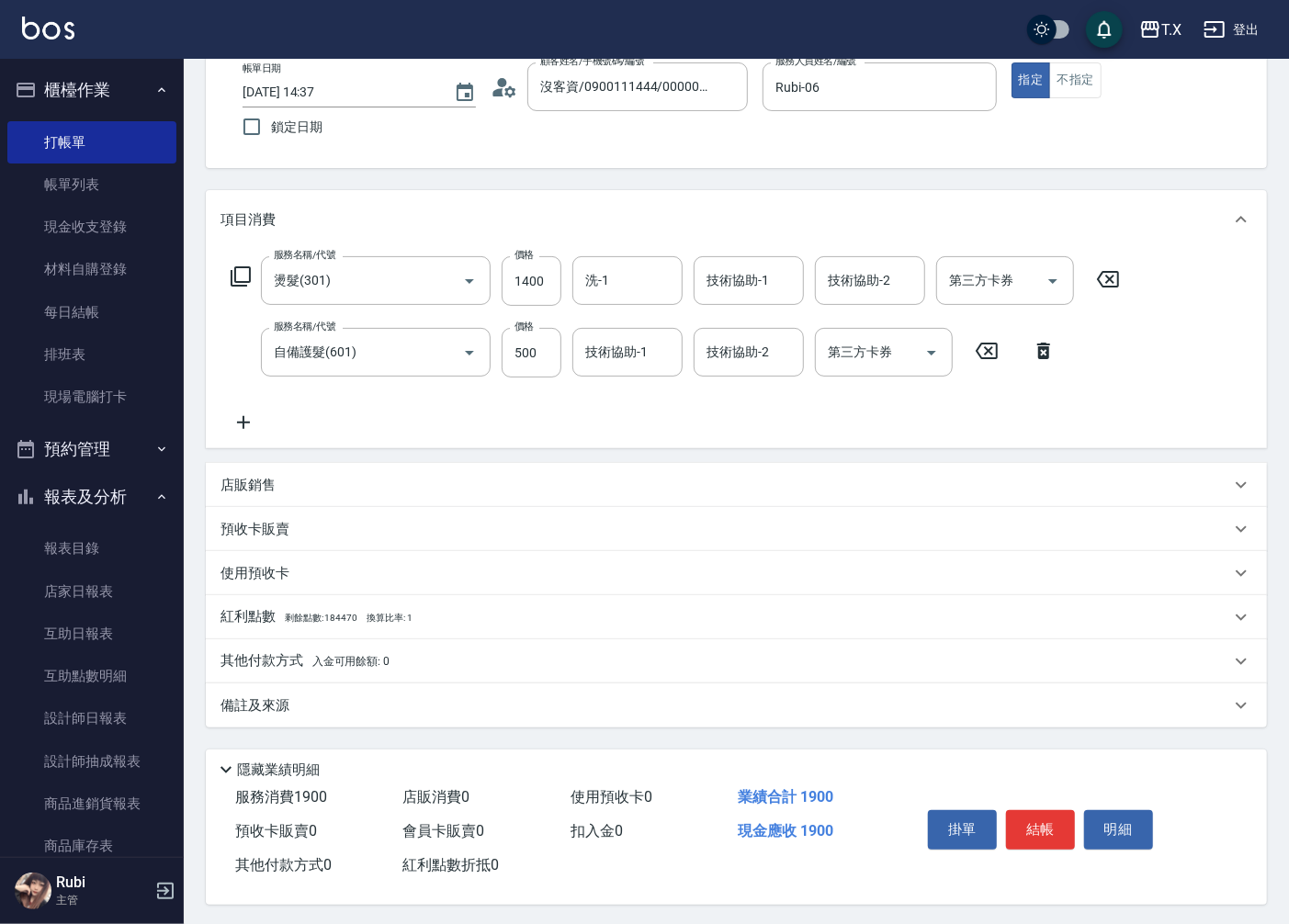
scroll to position [116, 0]
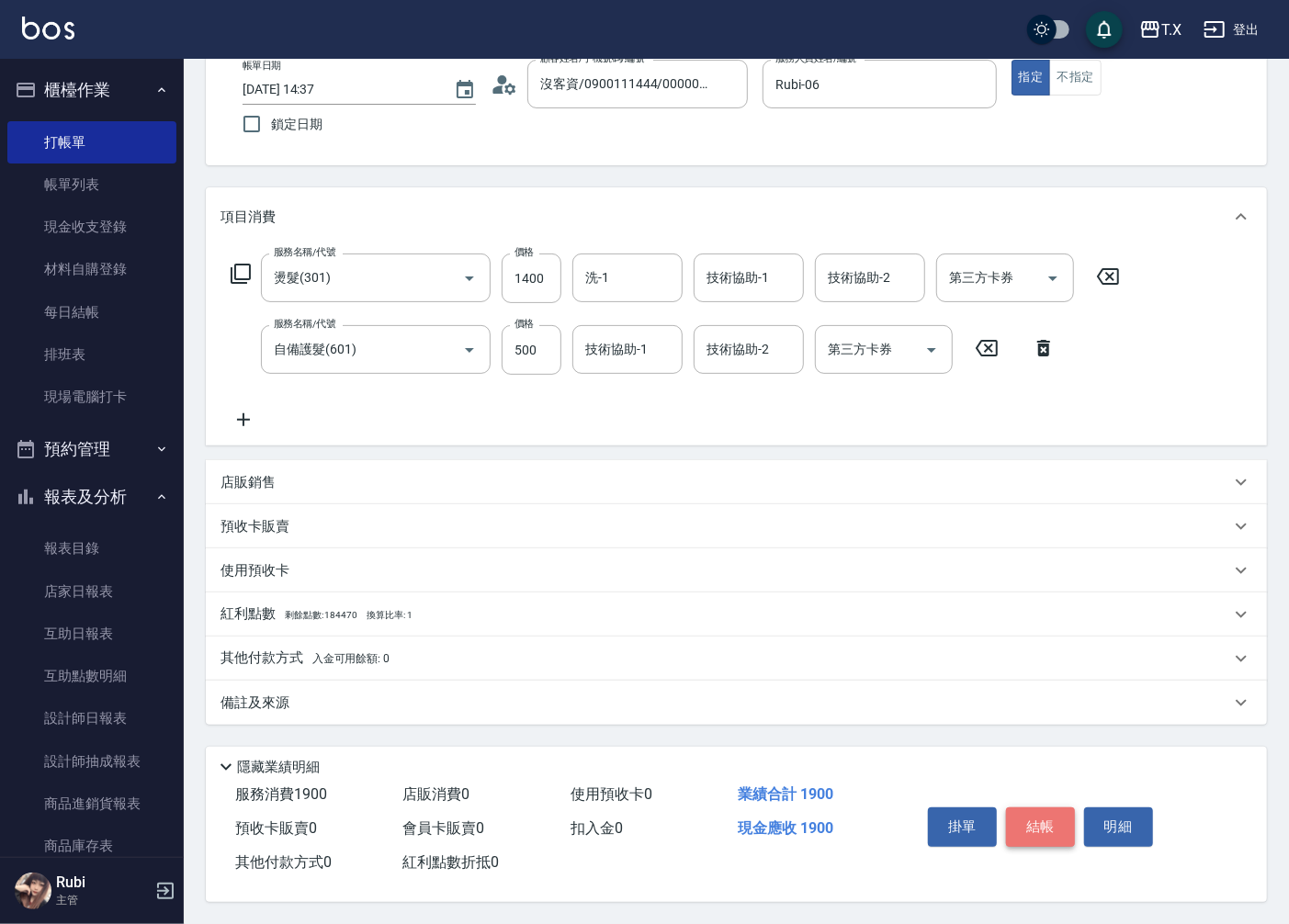
click at [1037, 821] on button "結帳" at bounding box center [1041, 826] width 69 height 38
type input "0"
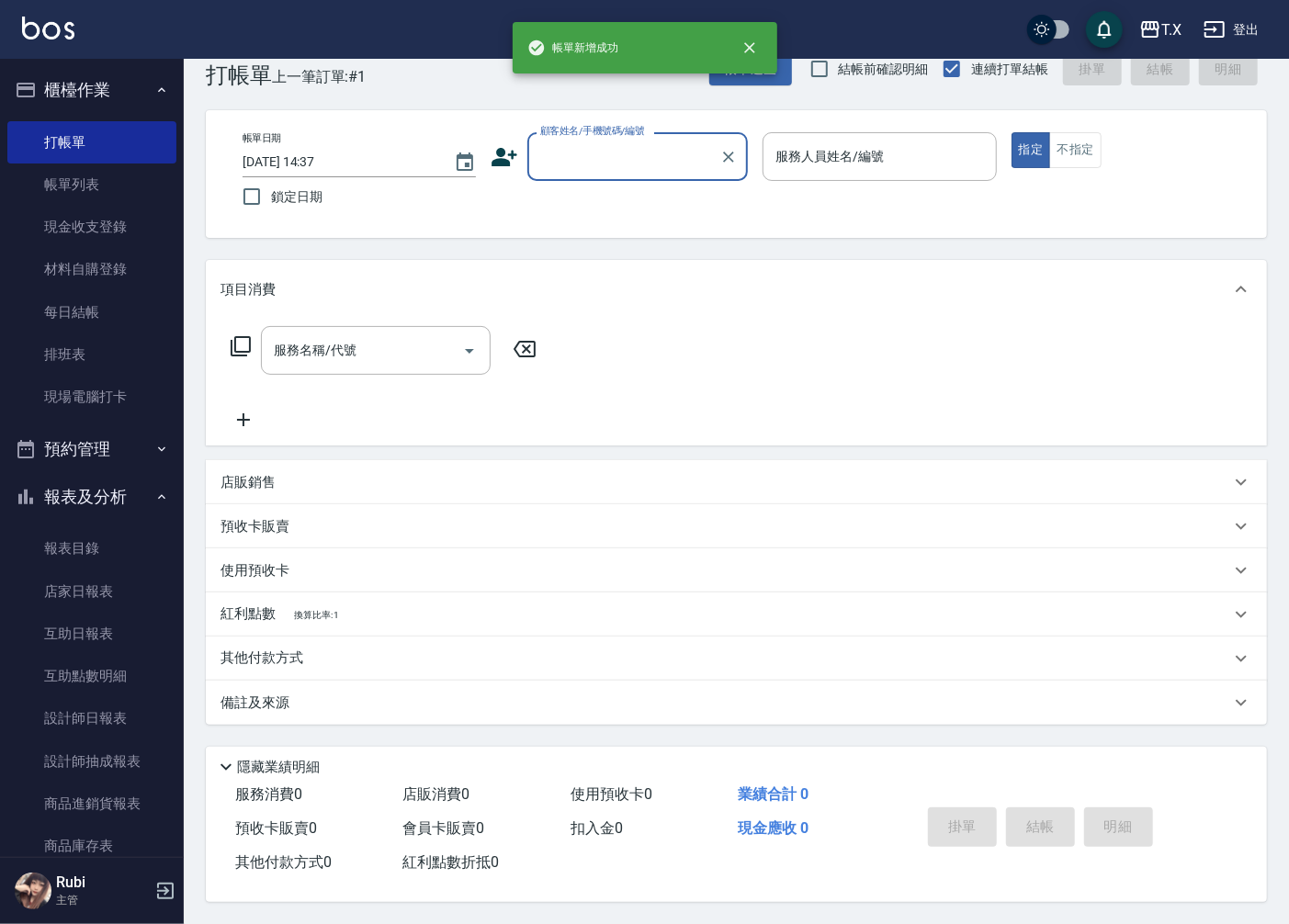
scroll to position [0, 0]
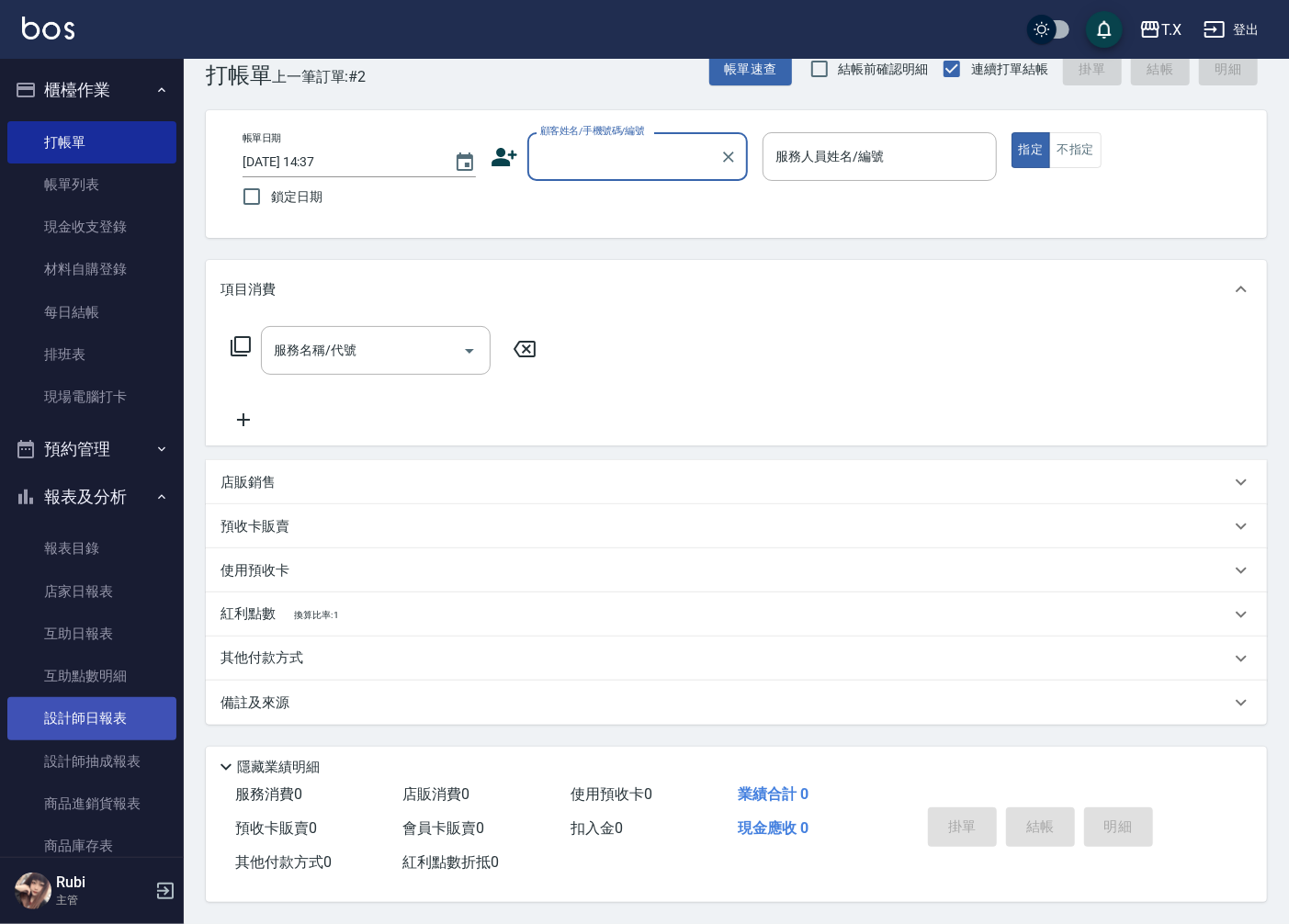
click at [130, 701] on link "設計師日報表" at bounding box center [91, 718] width 169 height 42
